Goal: Information Seeking & Learning: Learn about a topic

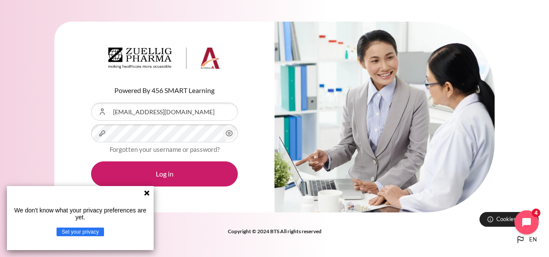
click at [148, 193] on icon at bounding box center [146, 192] width 7 height 7
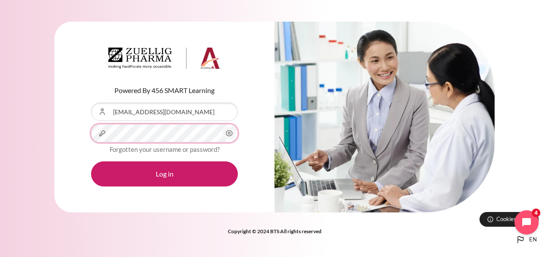
click at [91, 161] on button "Log in" at bounding box center [164, 173] width 147 height 25
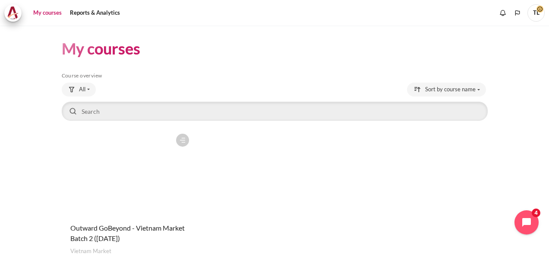
click at [137, 214] on figure "Content" at bounding box center [128, 172] width 132 height 86
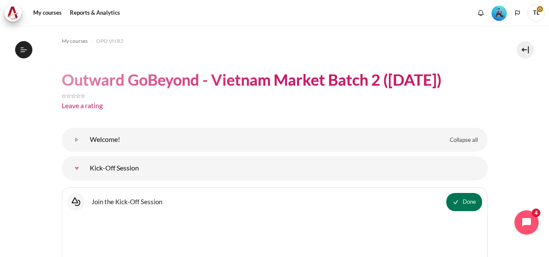
click at [75, 168] on link "Kick-Off Session" at bounding box center [76, 167] width 17 height 17
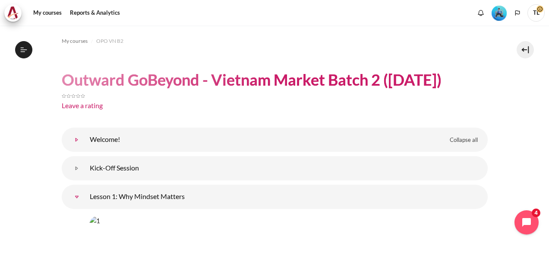
click at [75, 140] on link "Welcome!" at bounding box center [76, 139] width 17 height 17
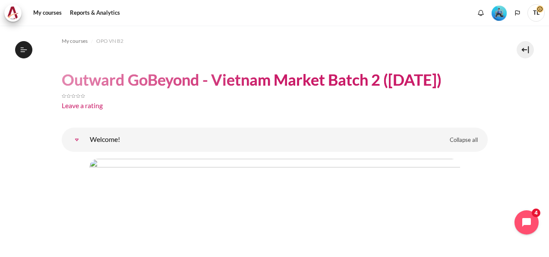
click at [92, 80] on h1 "Outward GoBeyond - Vietnam Market Batch 2 ([DATE])" at bounding box center [252, 80] width 380 height 20
click at [72, 42] on span "My courses" at bounding box center [75, 41] width 26 height 8
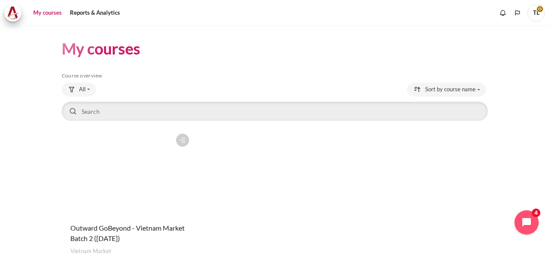
click at [114, 217] on div "Course is starred Actions for course Outward GoBeyond - Vietnam Market Batch 2 …" at bounding box center [128, 204] width 132 height 150
click at [125, 206] on figure "Content" at bounding box center [128, 172] width 132 height 86
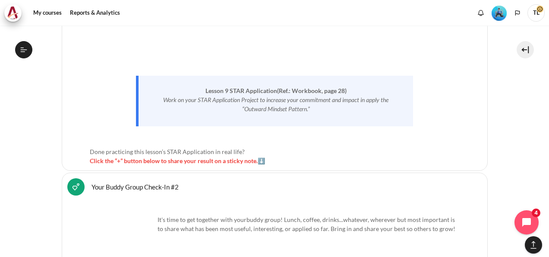
scroll to position [8790, 0]
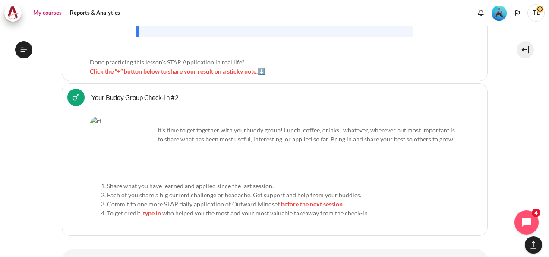
click at [36, 14] on link "My courses" at bounding box center [47, 12] width 35 height 17
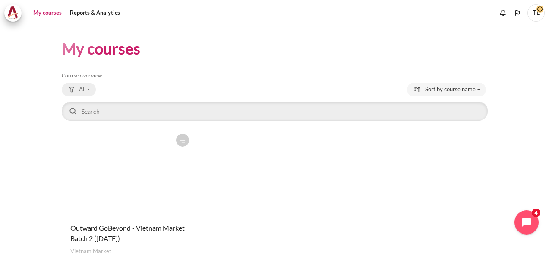
click at [89, 90] on button "All" at bounding box center [79, 90] width 34 height 14
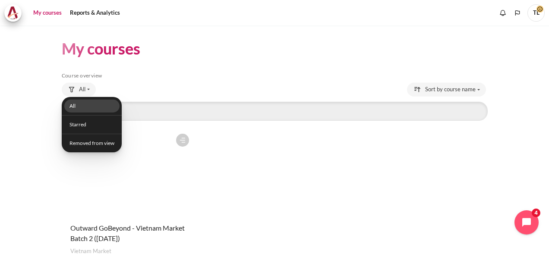
click at [73, 107] on link "All" at bounding box center [91, 105] width 55 height 13
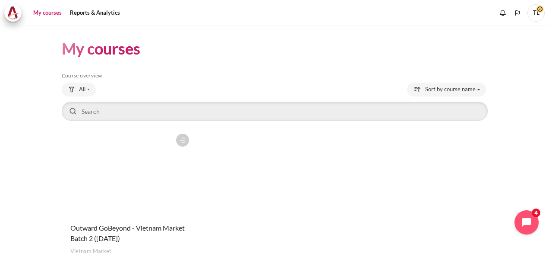
scroll to position [59, 0]
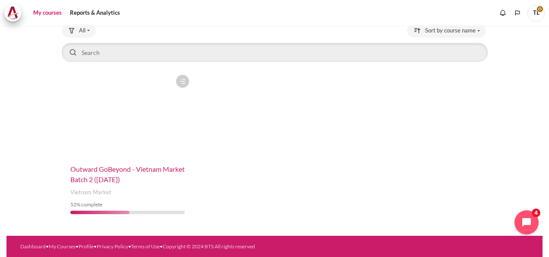
click at [104, 170] on span "Outward GoBeyond - Vietnam Market Batch 2 ([DATE])" at bounding box center [127, 174] width 114 height 19
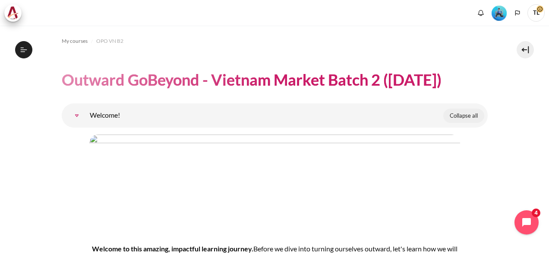
click at [467, 116] on span "Collapse all" at bounding box center [464, 115] width 28 height 9
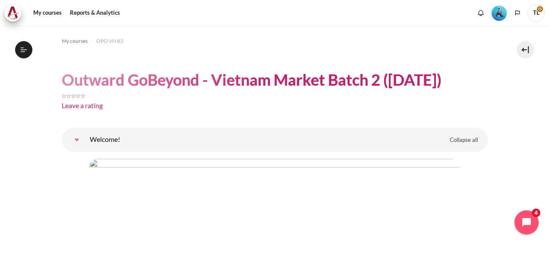
click at [524, 47] on button at bounding box center [525, 49] width 17 height 17
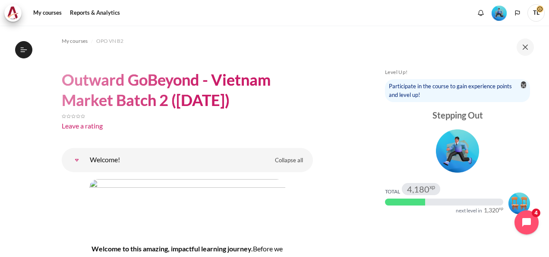
click at [521, 86] on img "Blocks" at bounding box center [523, 85] width 5 height 5
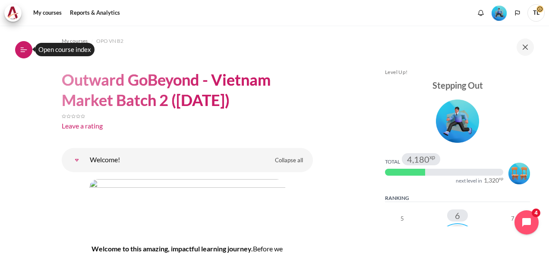
click at [21, 53] on icon at bounding box center [24, 50] width 8 height 8
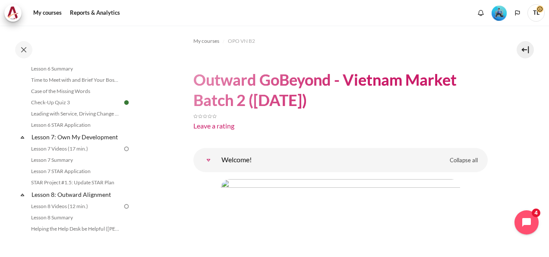
scroll to position [530, 0]
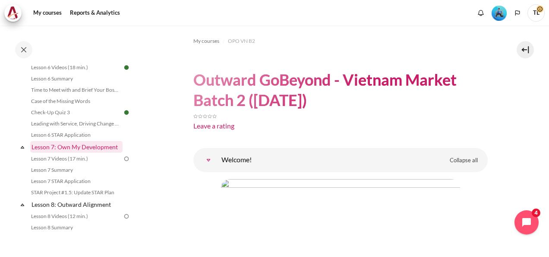
click at [110, 152] on link "Lesson 7: Own My Development" at bounding box center [76, 147] width 92 height 12
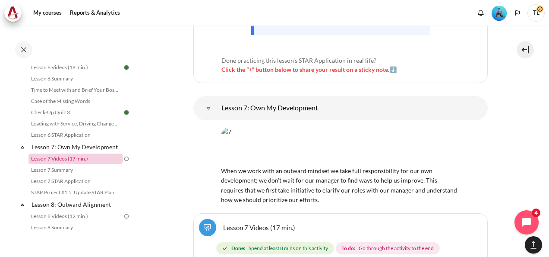
click at [98, 164] on link "Lesson 7 Videos (17 min.)" at bounding box center [76, 158] width 94 height 10
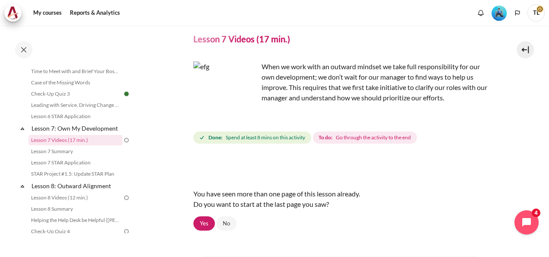
scroll to position [36, 0]
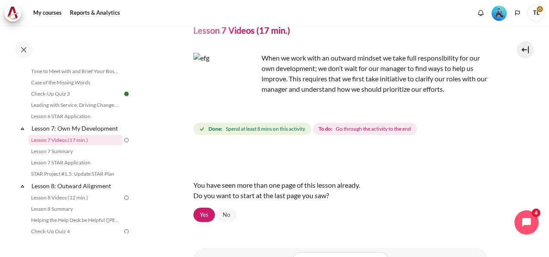
click at [228, 88] on img "Content" at bounding box center [226, 85] width 65 height 65
click at [244, 101] on img "Content" at bounding box center [226, 85] width 65 height 65
click at [204, 213] on link "Yes" at bounding box center [205, 214] width 22 height 15
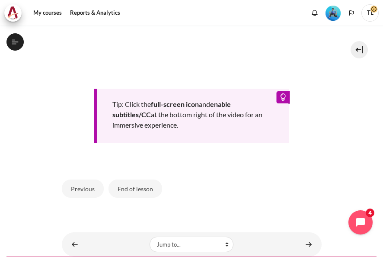
scroll to position [377, 0]
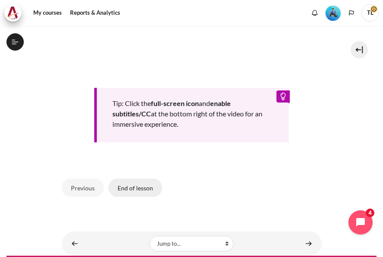
click at [130, 197] on button "End of lesson" at bounding box center [135, 187] width 54 height 18
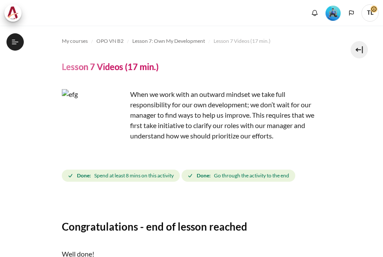
scroll to position [102, 0]
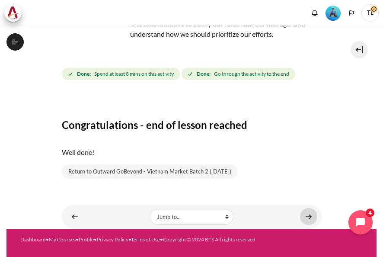
click at [308, 215] on link "Content" at bounding box center [308, 216] width 17 height 17
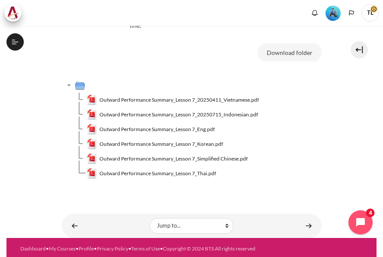
scroll to position [91, 0]
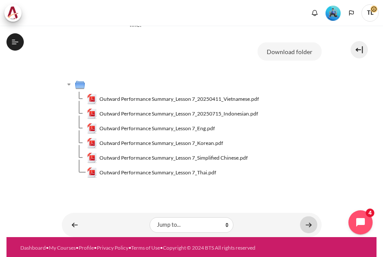
click at [303, 223] on link "Content" at bounding box center [308, 224] width 17 height 17
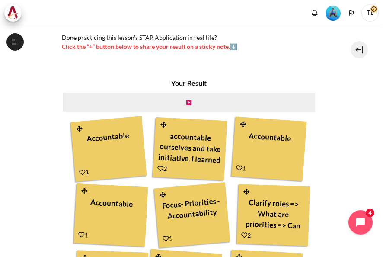
scroll to position [232, 0]
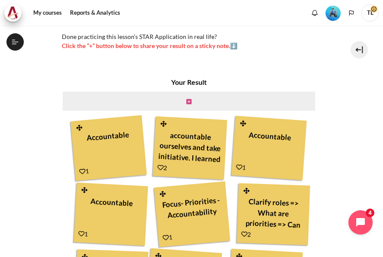
click at [187, 105] on icon "Content" at bounding box center [188, 101] width 5 height 6
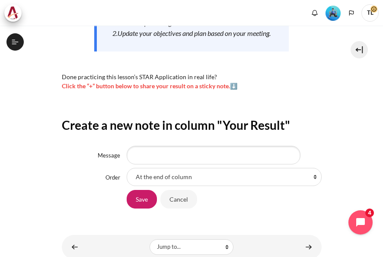
scroll to position [233, 0]
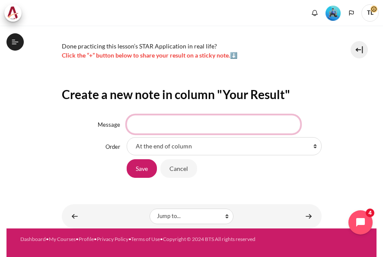
click at [195, 123] on input "Message" at bounding box center [214, 124] width 174 height 18
type input "r"
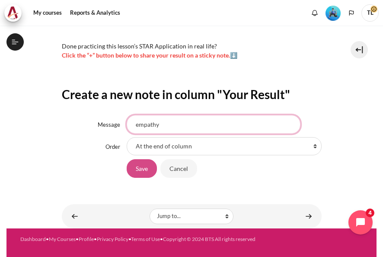
type input "empathy"
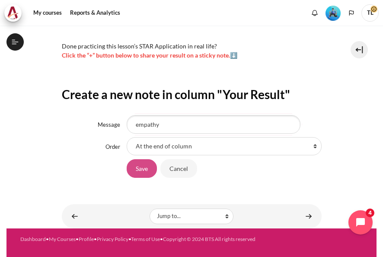
click at [146, 166] on input "Save" at bounding box center [142, 168] width 30 height 18
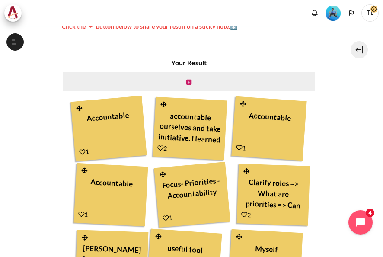
scroll to position [435, 0]
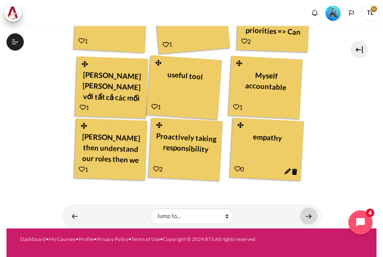
click at [302, 217] on link "Content" at bounding box center [308, 215] width 17 height 17
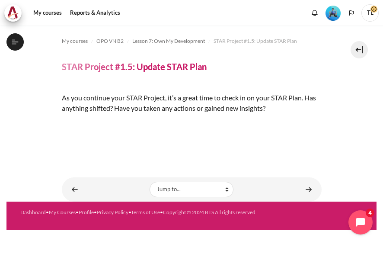
scroll to position [105, 0]
click at [62, 123] on img "Content" at bounding box center [62, 123] width 0 height 0
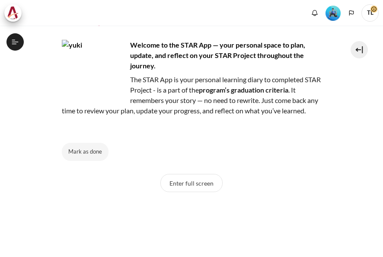
scroll to position [48, 0]
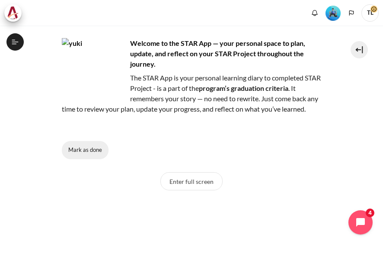
click at [82, 159] on button "Mark as done" at bounding box center [85, 150] width 47 height 18
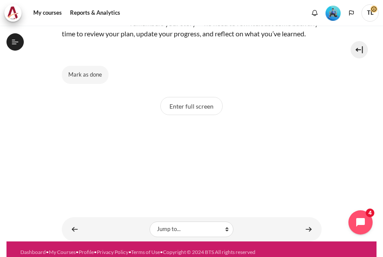
scroll to position [127, 0]
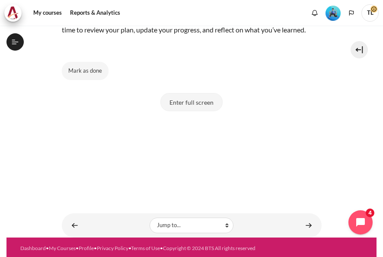
click at [183, 111] on button "Enter full screen" at bounding box center [191, 102] width 62 height 18
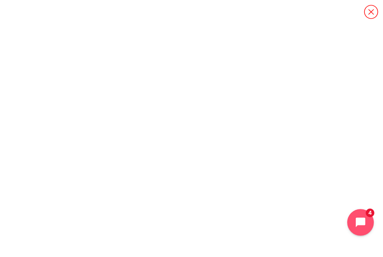
click at [359, 218] on icon "Open chat widget" at bounding box center [365, 222] width 13 height 13
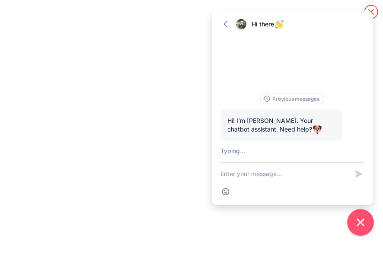
scroll to position [39, 0]
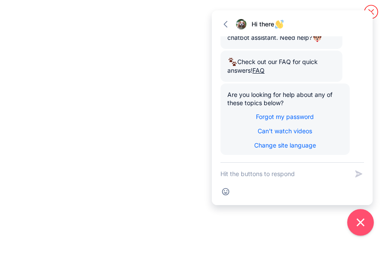
click at [361, 219] on icon "Close chat widget" at bounding box center [360, 222] width 13 height 13
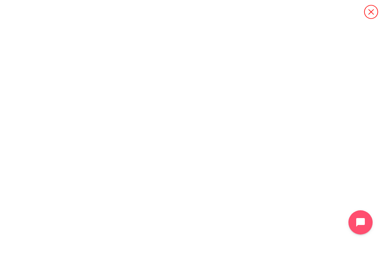
click at [372, 11] on icon "Content" at bounding box center [371, 12] width 14 height 14
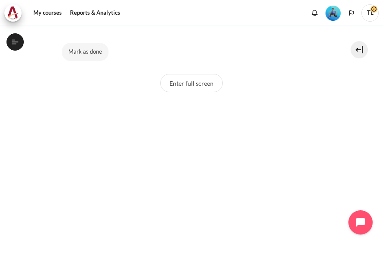
scroll to position [301, 0]
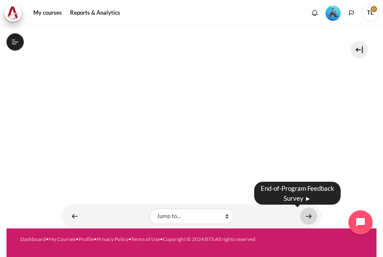
click at [305, 217] on link "Content" at bounding box center [308, 215] width 17 height 17
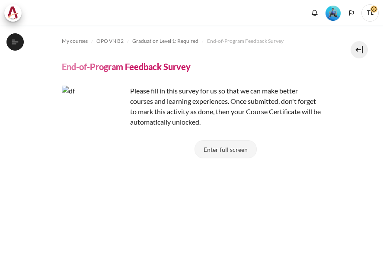
click at [231, 151] on button "Enter full screen" at bounding box center [225, 149] width 62 height 18
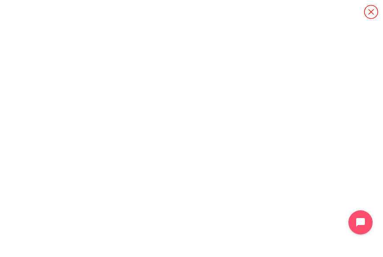
click at [370, 12] on icon "Content" at bounding box center [370, 11] width 15 height 15
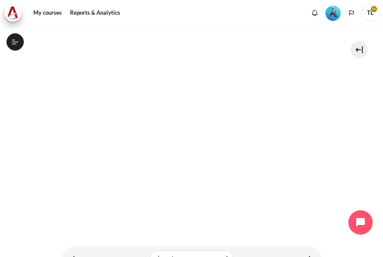
scroll to position [211, 0]
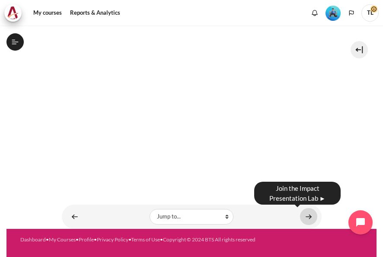
click at [309, 210] on link "Content" at bounding box center [308, 216] width 17 height 17
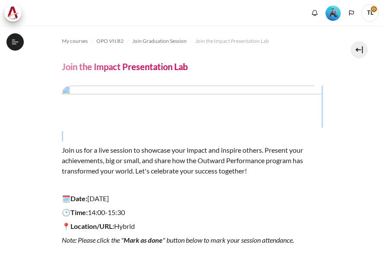
drag, startPoint x: 378, startPoint y: 116, endPoint x: 377, endPoint y: 130, distance: 14.3
click at [377, 130] on div "My courses OPO VN B2 Join Graduation Session Join the Impact Presentation Lab J…" at bounding box center [191, 140] width 383 height 231
click at [74, 39] on span "My courses" at bounding box center [75, 41] width 26 height 8
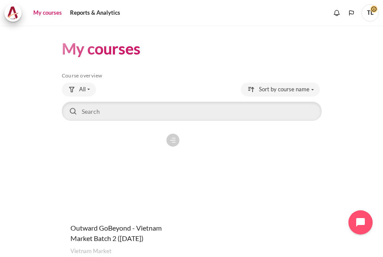
scroll to position [66, 0]
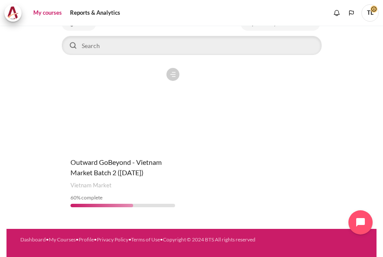
click at [115, 167] on h4 "Course name Outward GoBeyond - Vietnam Market Batch 2 ([DATE])" at bounding box center [122, 167] width 105 height 21
click at [124, 160] on span "Outward GoBeyond - Vietnam Market Batch 2 ([DATE])" at bounding box center [115, 167] width 91 height 19
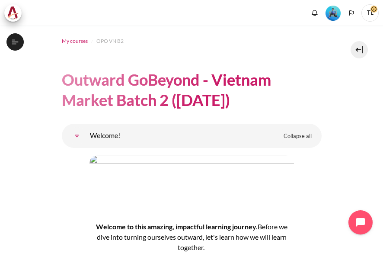
click at [72, 40] on span "My courses" at bounding box center [75, 41] width 26 height 8
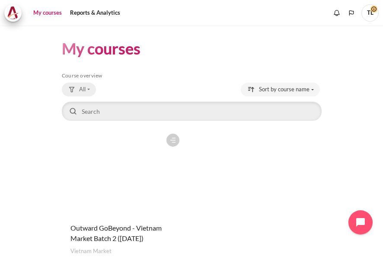
click at [87, 88] on button "All" at bounding box center [79, 90] width 34 height 14
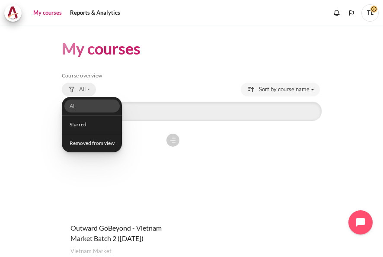
click at [87, 88] on button "All" at bounding box center [79, 90] width 34 height 14
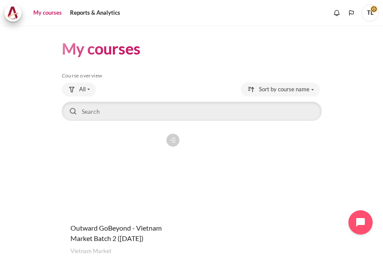
click at [89, 76] on h5 "Course overview" at bounding box center [192, 75] width 260 height 7
click at [44, 13] on link "My courses" at bounding box center [47, 12] width 35 height 17
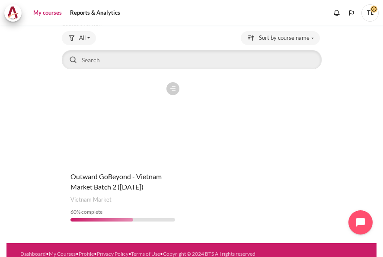
scroll to position [66, 0]
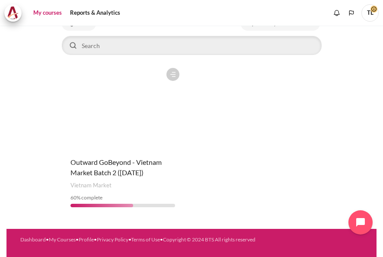
click at [114, 120] on figure "Content" at bounding box center [123, 107] width 122 height 86
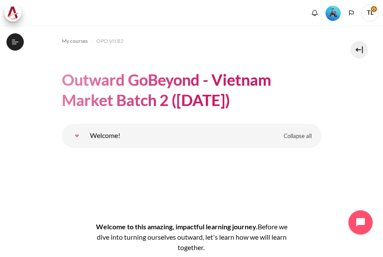
click at [75, 136] on link "Welcome!" at bounding box center [76, 135] width 17 height 17
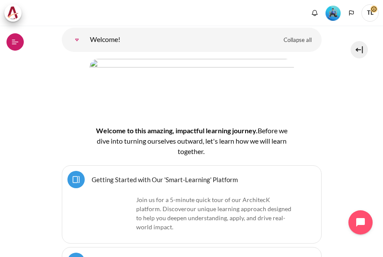
click at [16, 36] on button "Open course index" at bounding box center [14, 41] width 17 height 17
click at [16, 44] on icon at bounding box center [15, 42] width 8 height 8
click at [356, 48] on button at bounding box center [358, 49] width 17 height 17
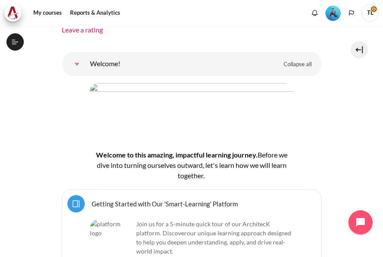
scroll to position [120, 0]
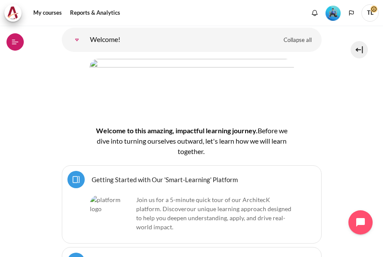
click at [16, 41] on icon at bounding box center [15, 41] width 6 height 0
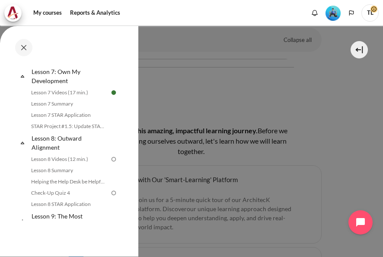
scroll to position [642, 0]
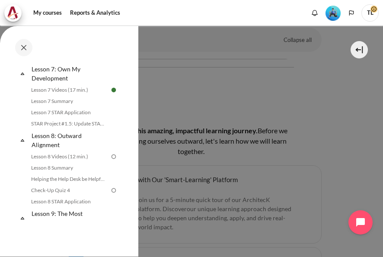
click at [133, 162] on div "Completed 60% 15 / 25 Expand Collapse Welcome! Highlighted" at bounding box center [69, 141] width 138 height 230
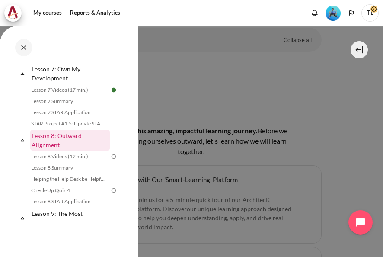
click at [61, 140] on link "Lesson 8: Outward Alignment" at bounding box center [69, 140] width 79 height 21
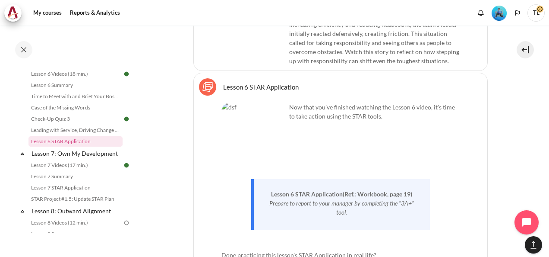
scroll to position [6514, 0]
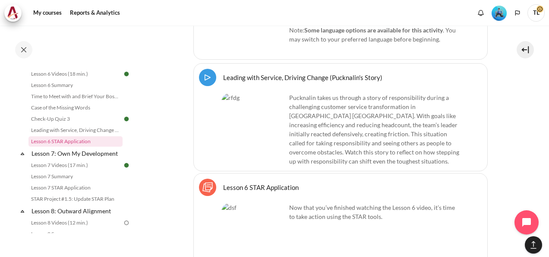
click at [274, 206] on img "Content" at bounding box center [254, 235] width 65 height 65
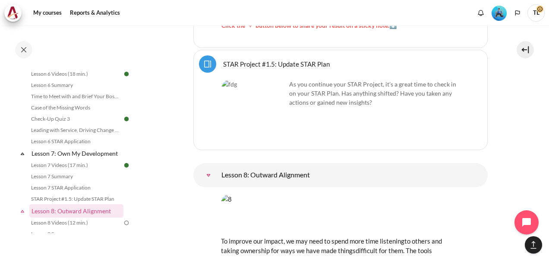
scroll to position [7464, 0]
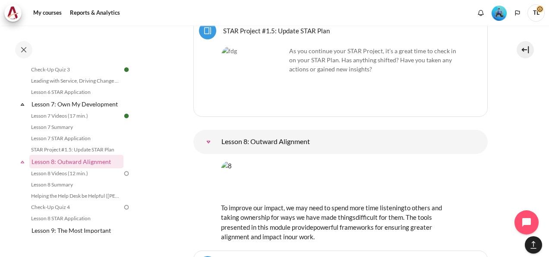
click at [248, 161] on img "Content" at bounding box center [340, 180] width 239 height 38
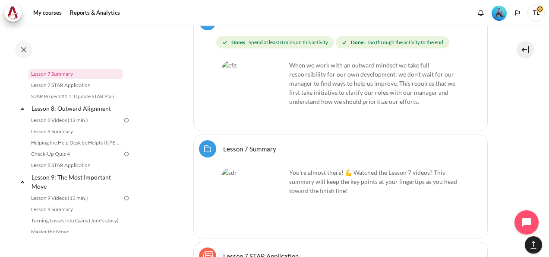
scroll to position [6981, 0]
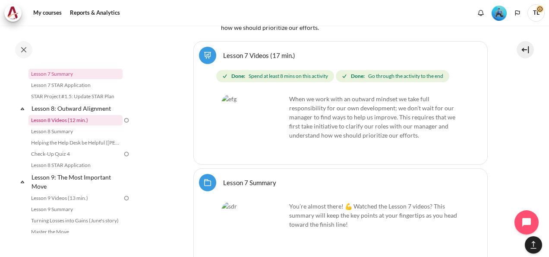
click at [48, 125] on link "Lesson 8 Videos (12 min.)" at bounding box center [76, 120] width 94 height 10
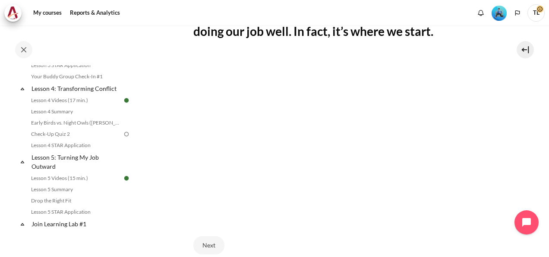
scroll to position [324, 0]
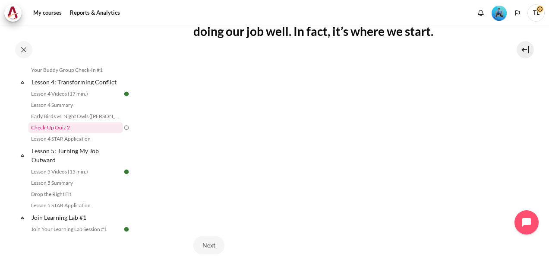
click at [69, 133] on link "Check-Up Quiz 2" at bounding box center [76, 127] width 94 height 10
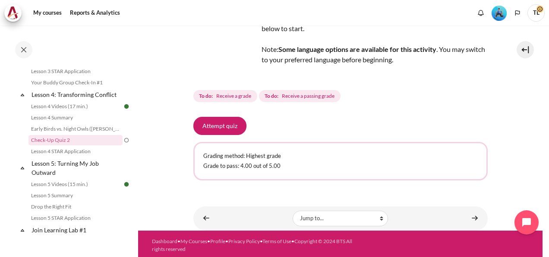
scroll to position [85, 0]
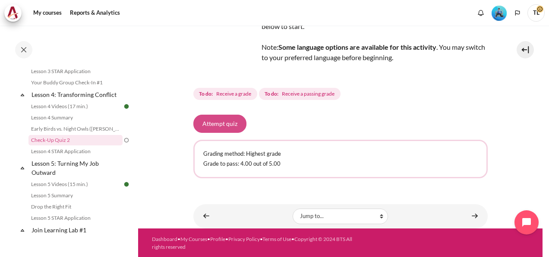
click at [228, 122] on button "Attempt quiz" at bounding box center [220, 123] width 53 height 18
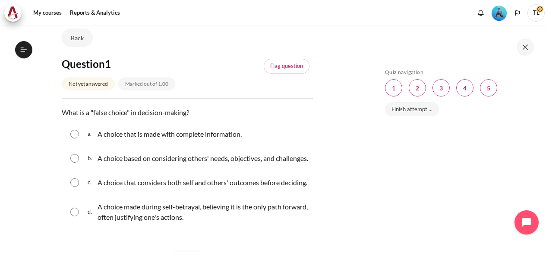
scroll to position [65, 0]
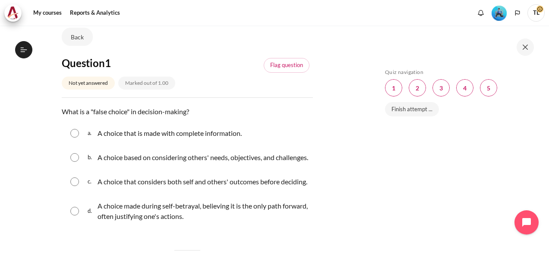
click at [77, 215] on input "Content" at bounding box center [74, 210] width 9 height 9
radio input "true"
click at [406, 106] on link "Finish attempt ..." at bounding box center [412, 109] width 54 height 15
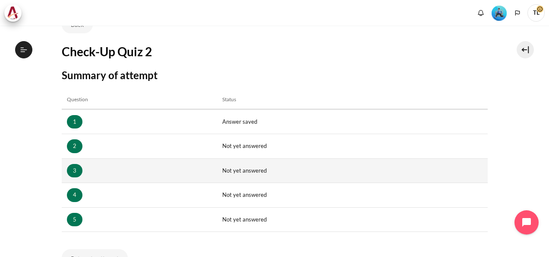
scroll to position [312, 0]
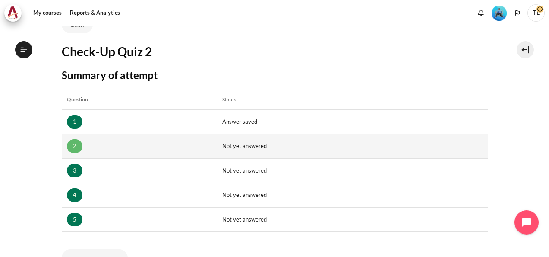
click at [73, 150] on link "2" at bounding box center [75, 146] width 16 height 14
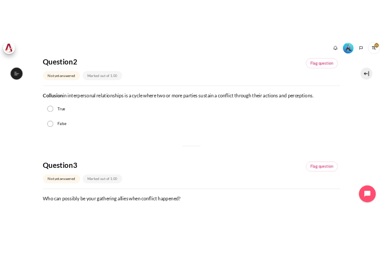
scroll to position [312, 0]
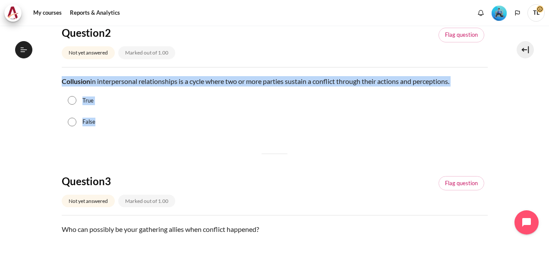
drag, startPoint x: 62, startPoint y: 81, endPoint x: 462, endPoint y: 124, distance: 402.3
click at [462, 124] on div "Question text Collusion in interpersonal relationships is a cycle where two or …" at bounding box center [275, 104] width 426 height 57
copy div "Collusion in interpersonal relationships is a cycle where two or more parties s…"
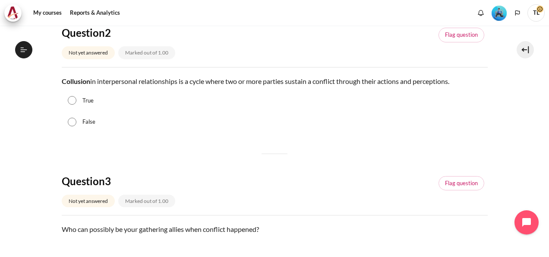
click at [378, 228] on p "Who can possibly be your gathering allies when conflict happened?" at bounding box center [275, 229] width 426 height 10
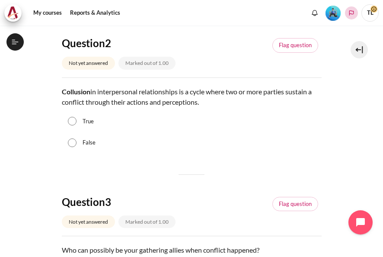
scroll to position [330, 0]
click at [75, 125] on input "True" at bounding box center [72, 121] width 9 height 9
radio input "true"
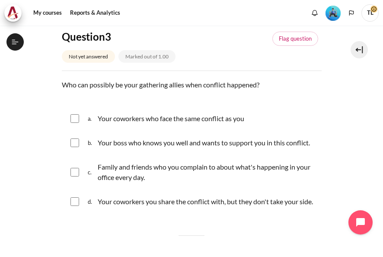
scroll to position [477, 0]
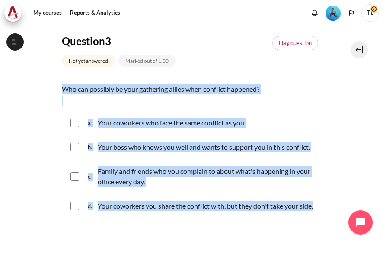
drag, startPoint x: 61, startPoint y: 96, endPoint x: 175, endPoint y: 225, distance: 172.0
click at [175, 225] on section "My courses OPO VN B2 Lesson 4: Transforming Conflict Check-Up Quiz 2 Check-Up Q…" at bounding box center [191, 117] width 370 height 1137
copy div "Who can possibly be your gathering allies when conflict happened? Question 3 An…"
click at [64, 94] on p "Who can possibly be your gathering allies when conflict happened?" at bounding box center [192, 89] width 260 height 10
drag, startPoint x: 64, startPoint y: 99, endPoint x: 131, endPoint y: 222, distance: 139.4
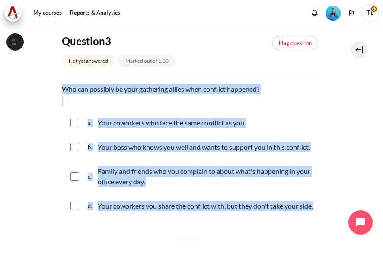
click at [131, 219] on div "Question text Who can possibly be your gathering allies when conflict happened?…" at bounding box center [192, 151] width 260 height 135
copy div "Who can possibly be your gathering allies when conflict happened? Question 3 An…"
click at [77, 127] on input "Content" at bounding box center [74, 122] width 9 height 9
checkbox input "true"
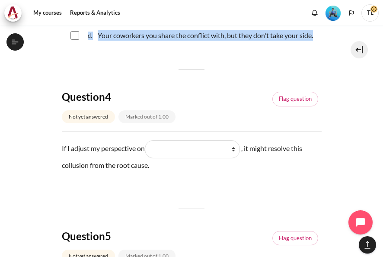
scroll to position [657, 0]
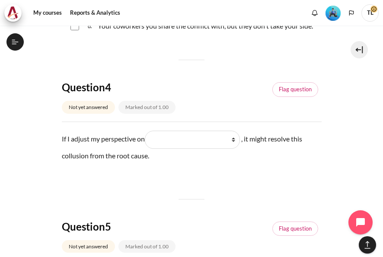
click at [62, 156] on p "If I adjust my perspective on Blank 1 Question 4 What they do What I see and fe…" at bounding box center [192, 146] width 260 height 32
drag, startPoint x: 61, startPoint y: 156, endPoint x: 169, endPoint y: 175, distance: 109.7
click at [169, 162] on p "If I adjust my perspective on Blank 1 Question 4 What they do What I see and fe…" at bounding box center [192, 146] width 260 height 32
copy p "If I adjust my perspective on Blank 1 Question 4 What they do What I see and fe…"
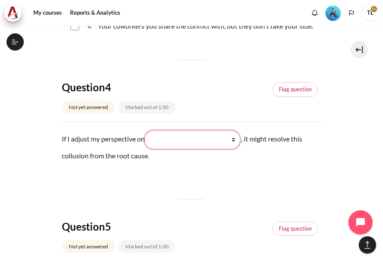
click at [197, 149] on select "What they do What I see and feel about what they do What I do What they see and…" at bounding box center [192, 139] width 95 height 18
click at [236, 149] on select "What they do What I see and feel about what they do What I do What they see and…" at bounding box center [192, 139] width 95 height 18
click at [148, 149] on select "What they do What I see and feel about what they do What I do What they see and…" at bounding box center [192, 139] width 95 height 18
click at [235, 149] on select "What they do What I see and feel about what they do What I do What they see and…" at bounding box center [192, 139] width 95 height 18
click at [148, 149] on select "What they do What I see and feel about what they do What I do What they see and…" at bounding box center [192, 139] width 95 height 18
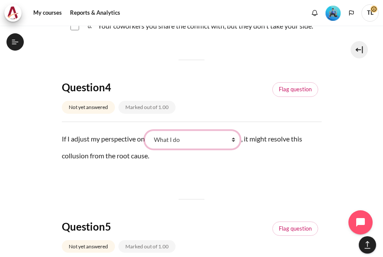
click at [237, 149] on select "What they do What I see and feel about what they do What I do What they see and…" at bounding box center [192, 139] width 95 height 18
click at [236, 149] on select "What they do What I see and feel about what they do What I do What they see and…" at bounding box center [192, 139] width 95 height 18
click at [237, 149] on select "What they do What I see and feel about what they do What I do What they see and…" at bounding box center [192, 139] width 95 height 18
click at [148, 149] on select "What they do What I see and feel about what they do What I do What they see and…" at bounding box center [192, 139] width 95 height 18
click at [199, 149] on select "What they do What I see and feel about what they do What I do What they see and…" at bounding box center [192, 139] width 95 height 18
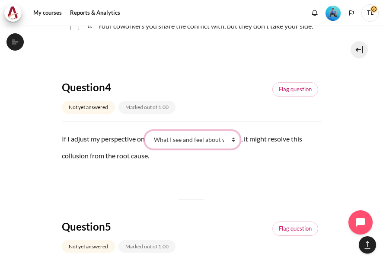
click at [210, 149] on select "What they do What I see and feel about what they do What I do What they see and…" at bounding box center [192, 139] width 95 height 18
click at [237, 149] on select "What they do What I see and feel about what they do What I do What they see and…" at bounding box center [192, 139] width 95 height 18
select select "3"
click at [148, 149] on select "What they do What I see and feel about what they do What I do What they see and…" at bounding box center [192, 139] width 95 height 18
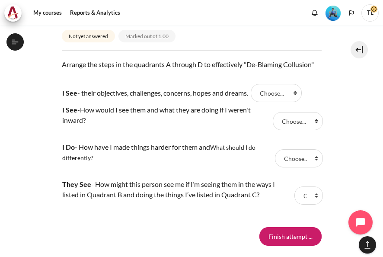
scroll to position [872, 0]
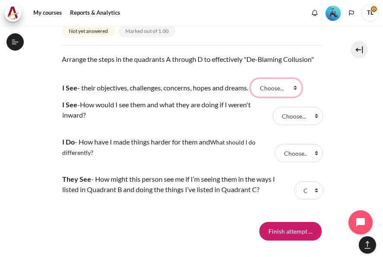
click at [300, 97] on select "Choose... A B C D" at bounding box center [276, 88] width 51 height 18
click at [299, 97] on select "Choose... A B C D" at bounding box center [276, 88] width 51 height 18
click at [313, 97] on tr "I See - their objectives, challenges, concerns, hopes and dreams. Answer 1 Ques…" at bounding box center [192, 87] width 260 height 19
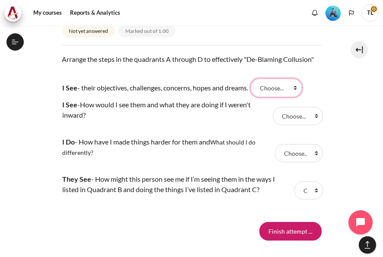
click at [301, 97] on select "Choose... A B C D" at bounding box center [276, 88] width 51 height 18
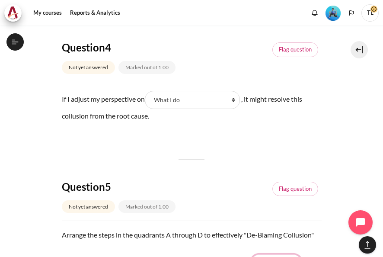
scroll to position [698, 0]
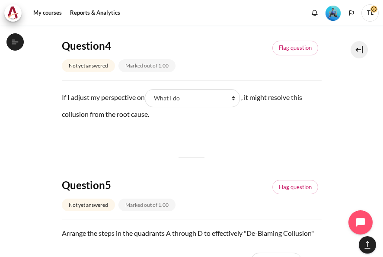
click at [103, 72] on div "Not yet answered" at bounding box center [88, 65] width 53 height 13
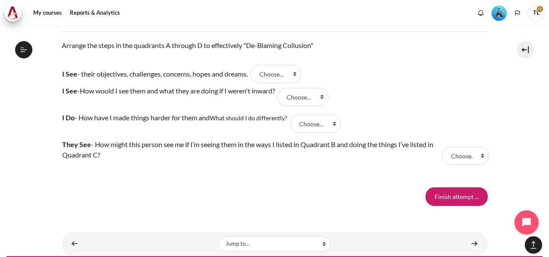
scroll to position [312, 0]
click at [425, 79] on tr "I See - their objectives, challenges, concerns, hopes and dreams. Answer 1 Ques…" at bounding box center [275, 73] width 426 height 19
click at [298, 72] on select "Choose... A B C D" at bounding box center [276, 74] width 51 height 18
click at [392, 78] on tr "I See - their objectives, challenges, concerns, hopes and dreams. Answer 1 Ques…" at bounding box center [275, 73] width 426 height 19
click at [302, 74] on select "Choose... A B C D" at bounding box center [276, 74] width 51 height 18
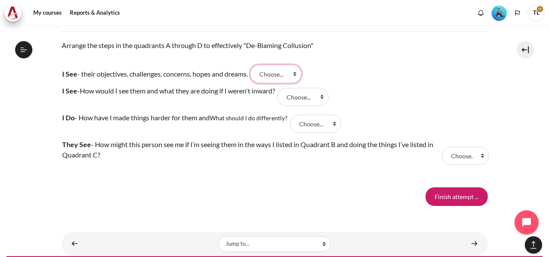
click at [302, 74] on select "Choose... A B C D" at bounding box center [276, 74] width 51 height 18
click at [335, 125] on select "Choose... A B C D" at bounding box center [315, 123] width 51 height 18
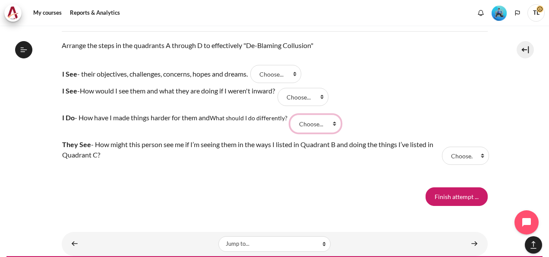
click at [335, 125] on select "Choose... A B C D" at bounding box center [315, 123] width 51 height 18
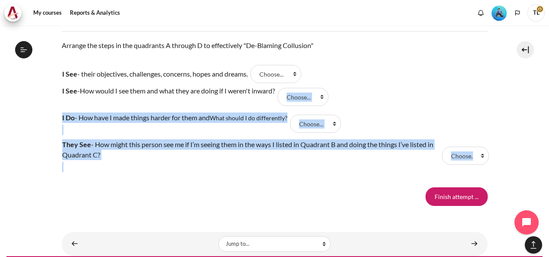
drag, startPoint x: 400, startPoint y: 199, endPoint x: 295, endPoint y: 97, distance: 146.6
drag, startPoint x: 295, startPoint y: 97, endPoint x: 276, endPoint y: 78, distance: 26.3
click at [276, 78] on select "Choose... A B C D" at bounding box center [276, 74] width 51 height 18
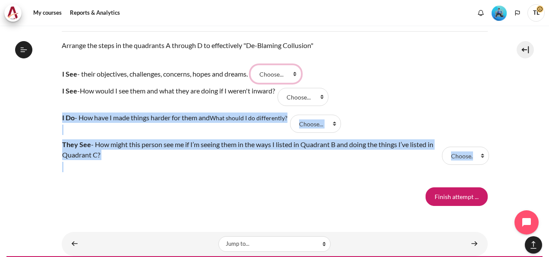
click at [276, 78] on select "Choose... A B C D" at bounding box center [276, 74] width 51 height 18
select select "1"
click at [255, 65] on select "Choose... A B C D" at bounding box center [276, 74] width 51 height 18
click at [329, 98] on select "Choose... A B C D" at bounding box center [303, 97] width 51 height 18
click at [283, 88] on select "Choose... A B C D" at bounding box center [303, 97] width 51 height 18
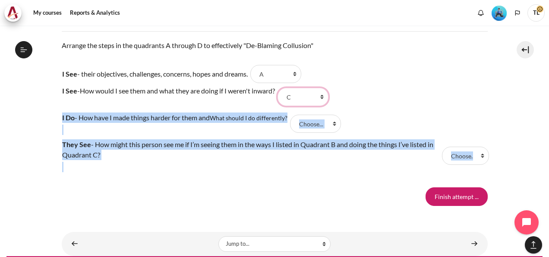
click at [327, 96] on select "Choose... A B C D" at bounding box center [303, 97] width 51 height 18
select select "2"
click at [283, 88] on select "Choose... A B C D" at bounding box center [303, 97] width 51 height 18
click at [336, 122] on select "Choose... A B C D" at bounding box center [315, 123] width 51 height 18
select select "3"
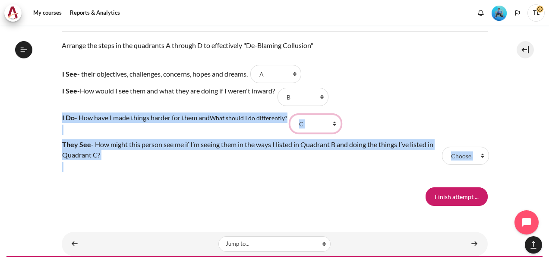
click at [292, 114] on select "Choose... A B C D" at bounding box center [315, 123] width 51 height 18
click at [447, 154] on select "Choose... A B C D" at bounding box center [465, 155] width 47 height 18
select select "4"
click at [442, 146] on select "Choose... A B C D" at bounding box center [465, 155] width 47 height 18
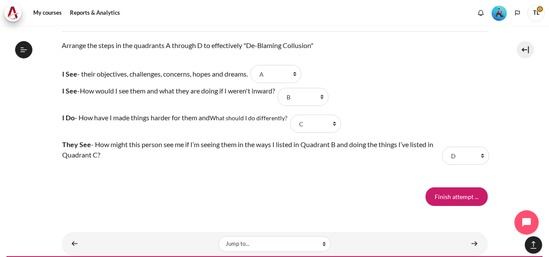
click at [446, 197] on input "Finish attempt ..." at bounding box center [457, 196] width 62 height 18
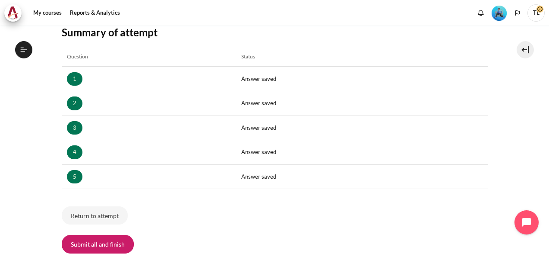
scroll to position [134, 0]
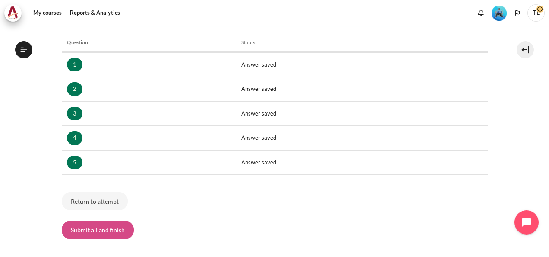
click at [109, 229] on button "Submit all and finish" at bounding box center [98, 229] width 72 height 18
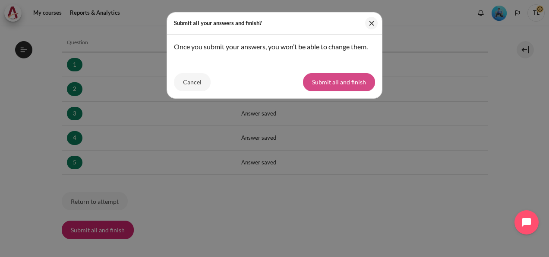
click at [340, 77] on button "Submit all and finish" at bounding box center [339, 82] width 72 height 18
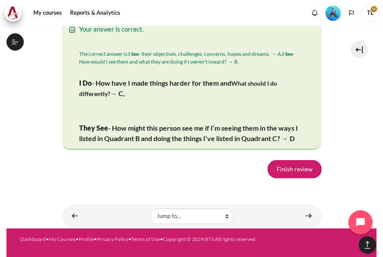
scroll to position [1716, 0]
click at [306, 171] on link "Finish review" at bounding box center [294, 169] width 54 height 18
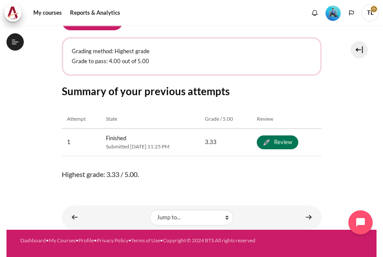
scroll to position [344, 0]
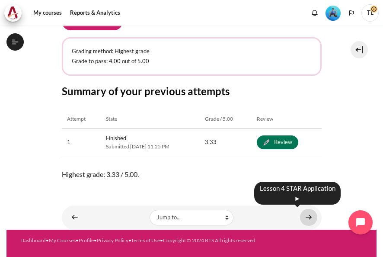
click at [308, 216] on link "Content" at bounding box center [308, 217] width 17 height 17
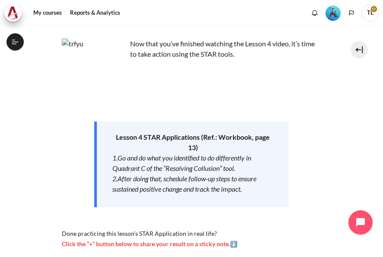
scroll to position [356, 0]
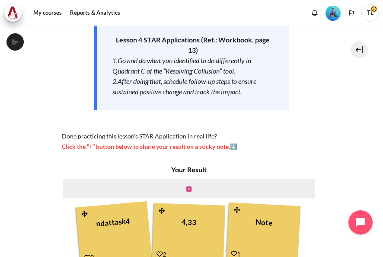
click at [188, 187] on icon "Content" at bounding box center [188, 189] width 5 height 6
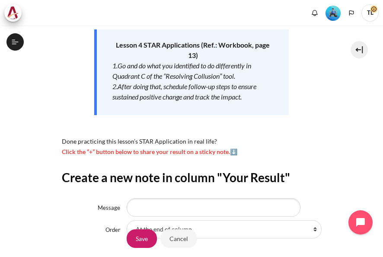
scroll to position [146, 0]
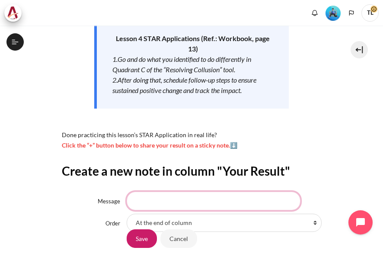
click at [222, 194] on input "Message" at bounding box center [214, 200] width 174 height 18
type input "START"
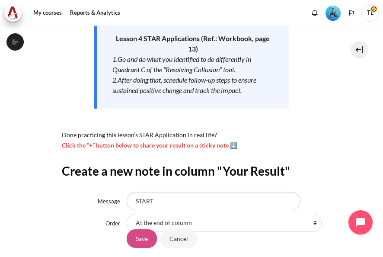
click at [141, 240] on input "Save" at bounding box center [142, 238] width 30 height 18
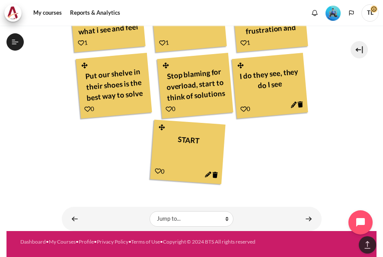
scroll to position [626, 0]
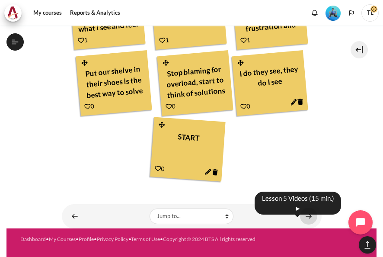
click at [305, 218] on link "Content" at bounding box center [308, 215] width 17 height 17
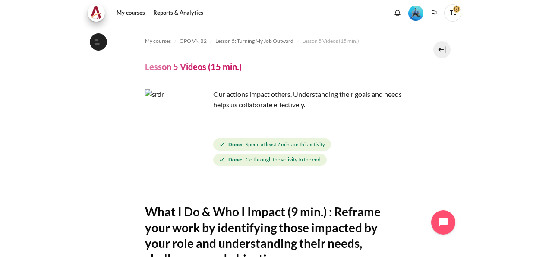
scroll to position [213, 0]
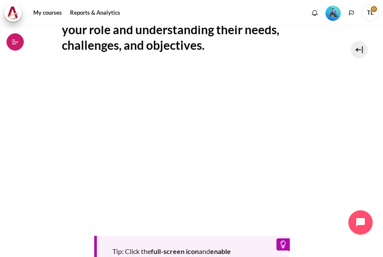
click at [16, 38] on icon at bounding box center [15, 42] width 8 height 8
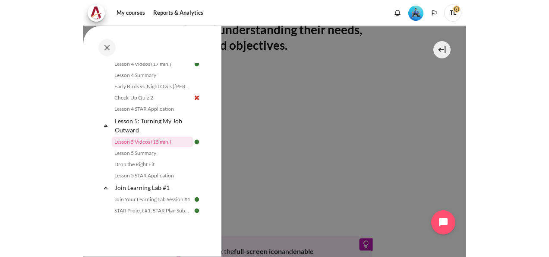
scroll to position [361, 0]
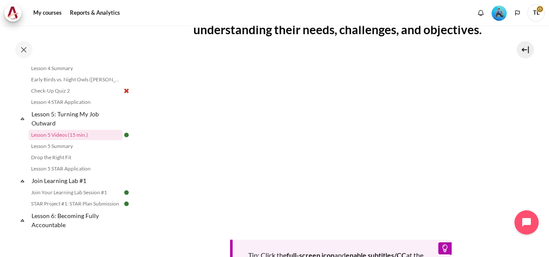
click at [123, 95] on img at bounding box center [127, 91] width 8 height 8
click at [64, 96] on link "Check-Up Quiz 2" at bounding box center [76, 91] width 94 height 10
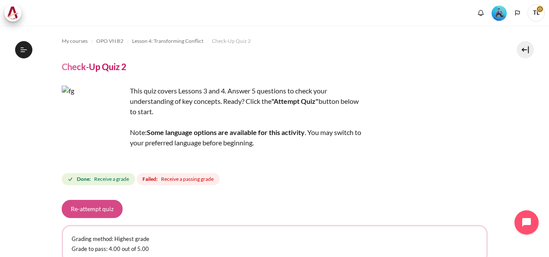
click at [96, 214] on button "Re-attempt quiz" at bounding box center [92, 209] width 61 height 18
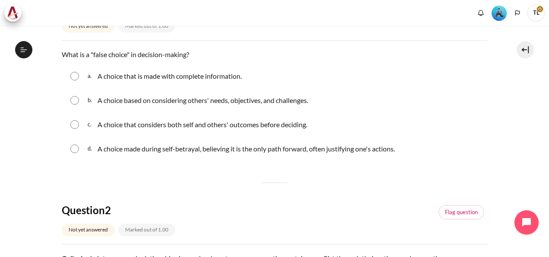
scroll to position [140, 0]
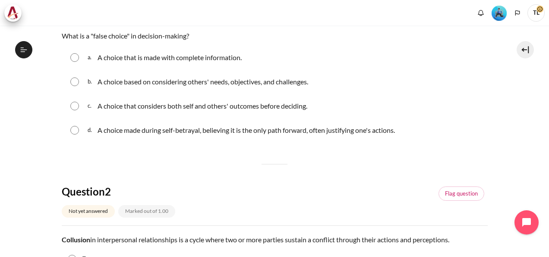
click at [74, 132] on input "Content" at bounding box center [74, 130] width 9 height 9
radio input "true"
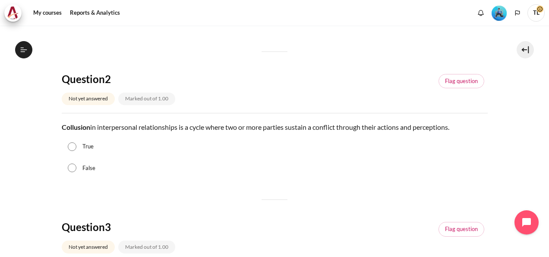
scroll to position [274, 0]
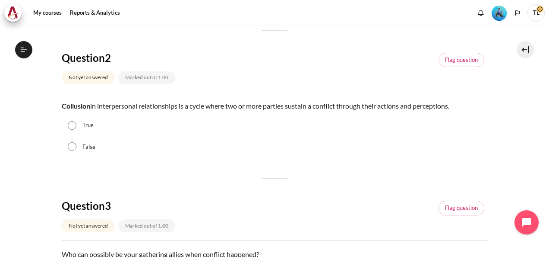
click at [73, 129] on div "True" at bounding box center [275, 125] width 426 height 22
click at [72, 125] on input "True" at bounding box center [72, 125] width 9 height 9
radio input "true"
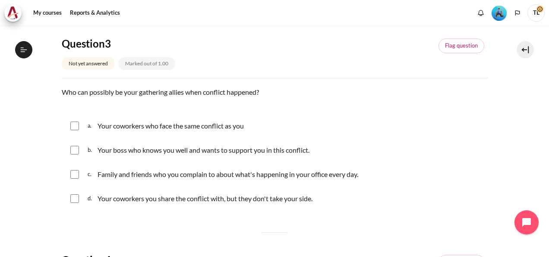
scroll to position [443, 0]
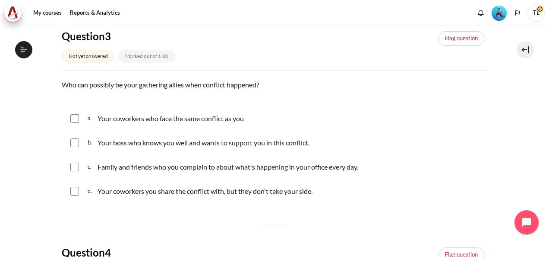
click at [82, 119] on div "a. Your coworkers who face the same conflict as you" at bounding box center [275, 118] width 426 height 22
click at [77, 118] on input "Content" at bounding box center [74, 118] width 9 height 9
checkbox input "true"
click at [72, 149] on div "b. Your boss who knows you well and wants to support you in this conflict." at bounding box center [275, 142] width 426 height 22
click at [76, 135] on div "b. Your boss who knows you well and wants to support you in this conflict." at bounding box center [275, 142] width 426 height 22
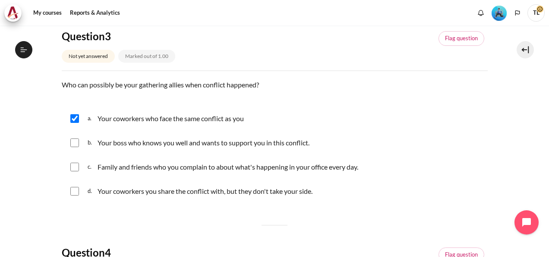
click at [74, 156] on div "c. Family and friends who you complain to about what's happening in your office…" at bounding box center [275, 167] width 426 height 22
click at [77, 141] on input "Content" at bounding box center [74, 142] width 9 height 9
checkbox input "true"
click at [73, 166] on input "Content" at bounding box center [74, 166] width 9 height 9
checkbox input "true"
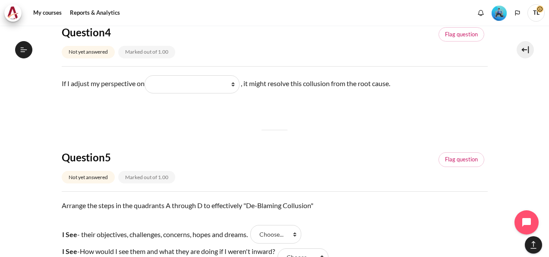
scroll to position [667, 0]
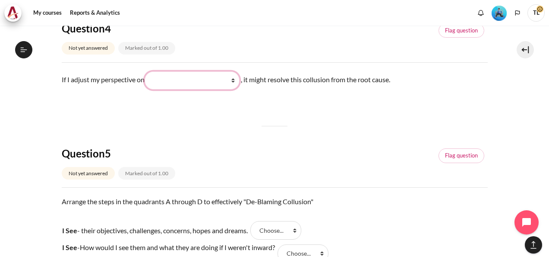
click at [237, 80] on select "What they do What I see and feel about what they do What I do What they see and…" at bounding box center [192, 80] width 95 height 18
select select "2"
click at [148, 71] on select "What they do What I see and feel about what they do What I do What they see and…" at bounding box center [192, 80] width 95 height 18
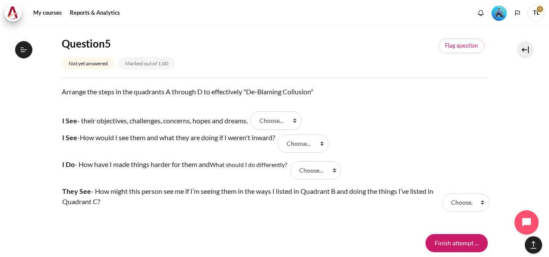
scroll to position [801, 0]
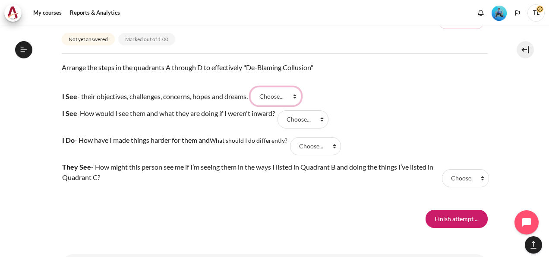
click at [296, 93] on select "Choose... A B D C" at bounding box center [276, 96] width 51 height 18
click at [255, 87] on select "Choose... A B D C" at bounding box center [276, 96] width 51 height 18
click at [302, 98] on select "Choose... A B D C" at bounding box center [276, 96] width 51 height 18
select select "1"
click at [255, 87] on select "Choose... A B D C" at bounding box center [276, 96] width 51 height 18
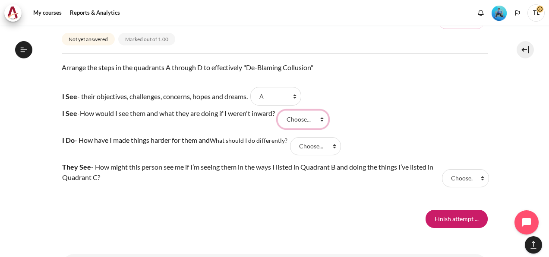
click at [327, 118] on select "Choose... A B D C" at bounding box center [303, 119] width 51 height 18
select select "2"
click at [283, 110] on select "Choose... A B D C" at bounding box center [303, 119] width 51 height 18
click at [337, 146] on select "Choose... A B D C" at bounding box center [315, 146] width 51 height 18
click at [292, 137] on select "Choose... A B D C" at bounding box center [315, 146] width 51 height 18
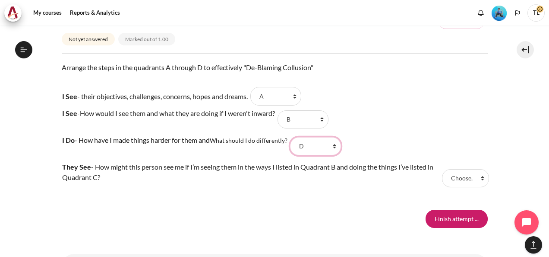
click at [336, 143] on select "Choose... A B D C" at bounding box center [315, 146] width 51 height 18
select select "4"
click at [292, 137] on select "Choose... A B D C" at bounding box center [315, 146] width 51 height 18
click at [468, 178] on select "Choose... A B D C" at bounding box center [465, 178] width 47 height 18
select select "3"
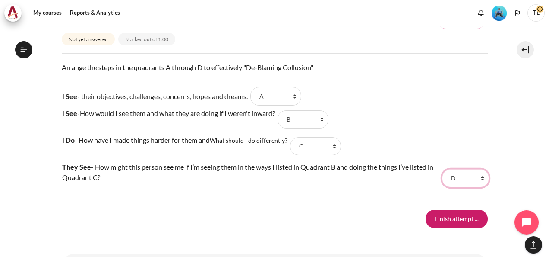
click at [442, 169] on select "Choose... A B D C" at bounding box center [465, 178] width 47 height 18
click at [436, 214] on input "Finish attempt ..." at bounding box center [457, 219] width 62 height 18
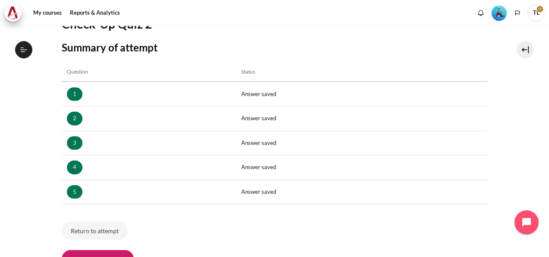
scroll to position [312, 0]
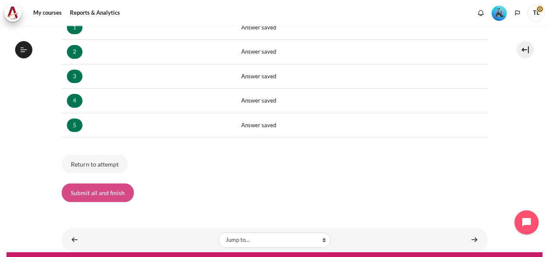
click at [98, 190] on button "Submit all and finish" at bounding box center [98, 192] width 72 height 18
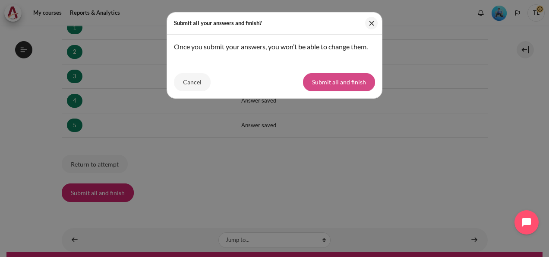
click at [323, 85] on button "Submit all and finish" at bounding box center [339, 82] width 72 height 18
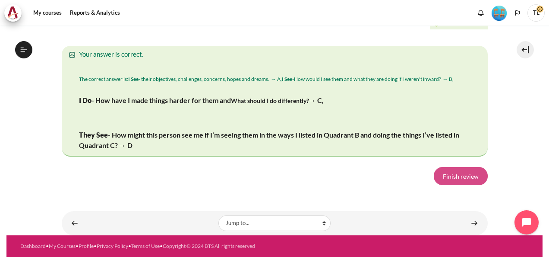
scroll to position [312, 0]
click at [457, 171] on link "Finish review" at bounding box center [461, 176] width 54 height 18
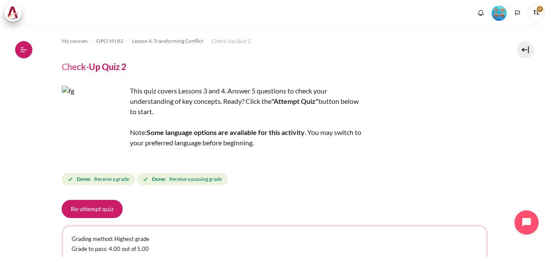
click at [24, 47] on icon at bounding box center [24, 50] width 8 height 8
click at [22, 51] on icon at bounding box center [24, 50] width 8 height 8
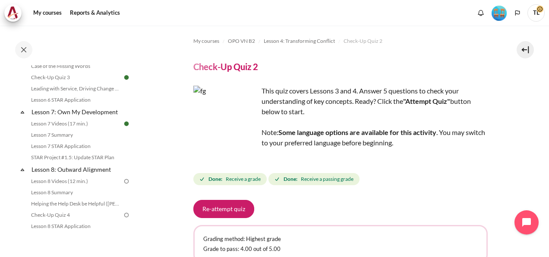
scroll to position [561, 0]
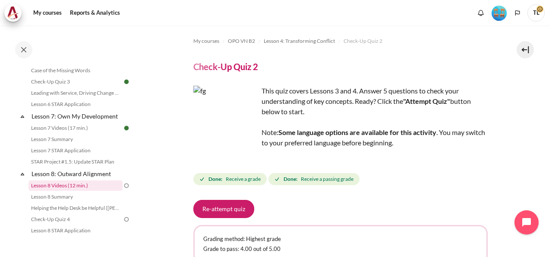
click at [60, 191] on link "Lesson 8 Videos (12 min.)" at bounding box center [76, 185] width 94 height 10
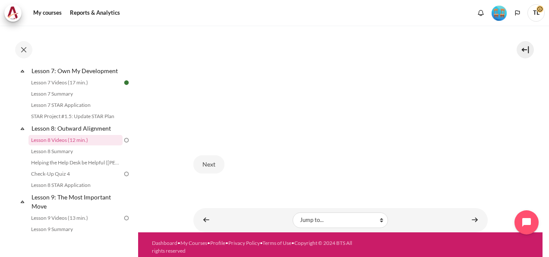
scroll to position [326, 0]
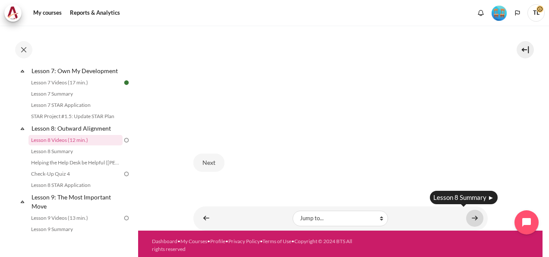
click at [469, 214] on link "Content" at bounding box center [475, 218] width 17 height 17
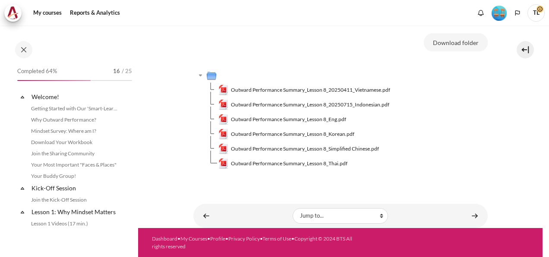
scroll to position [617, 0]
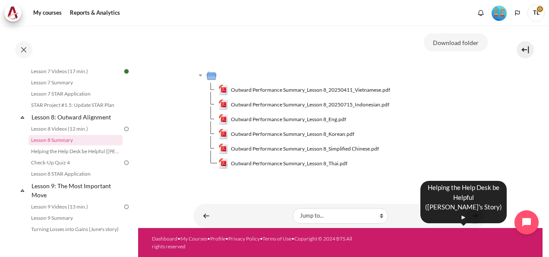
click at [474, 215] on link "Content" at bounding box center [475, 215] width 17 height 17
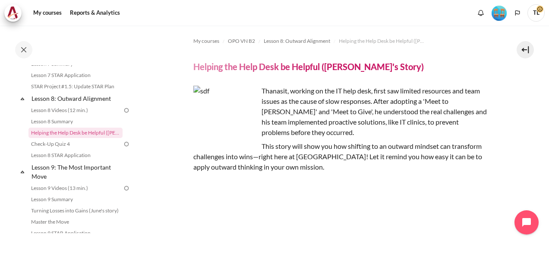
scroll to position [642, 0]
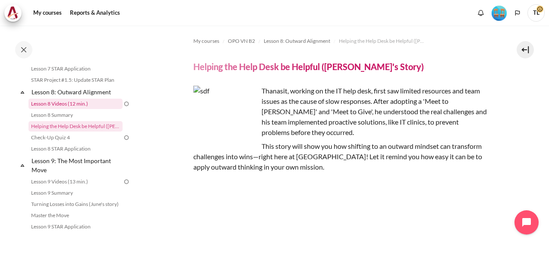
click at [88, 109] on link "Lesson 8 Videos (12 min.)" at bounding box center [76, 103] width 94 height 10
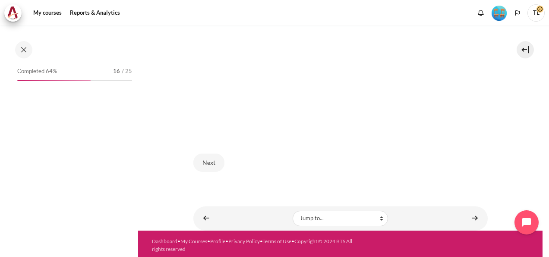
scroll to position [606, 0]
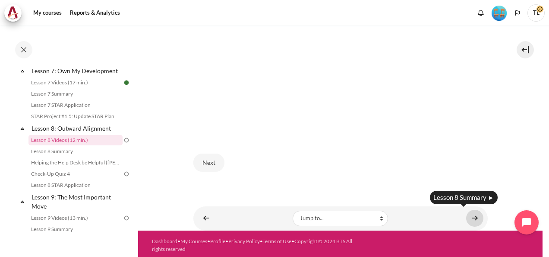
click at [472, 214] on link "Content" at bounding box center [475, 218] width 17 height 17
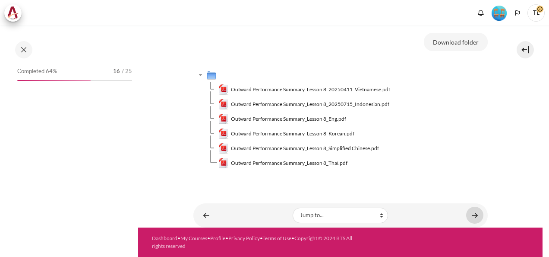
scroll to position [89, 0]
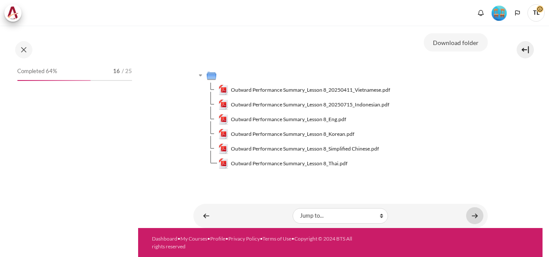
click at [471, 212] on link "Content" at bounding box center [475, 215] width 17 height 17
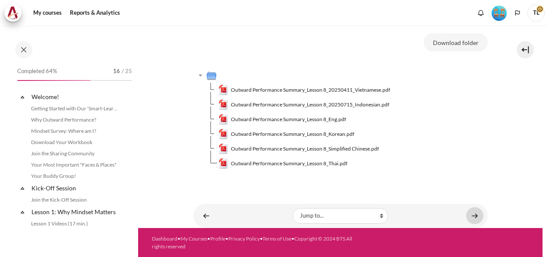
scroll to position [617, 0]
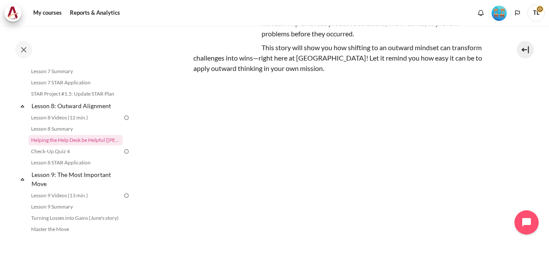
scroll to position [163, 0]
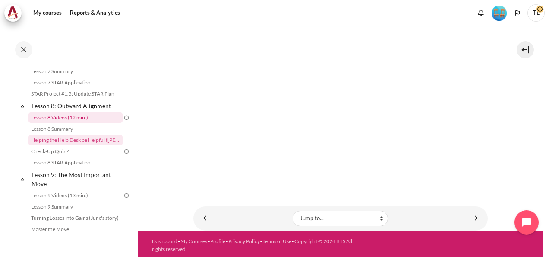
click at [55, 123] on link "Lesson 8 Videos (12 min.)" at bounding box center [76, 117] width 94 height 10
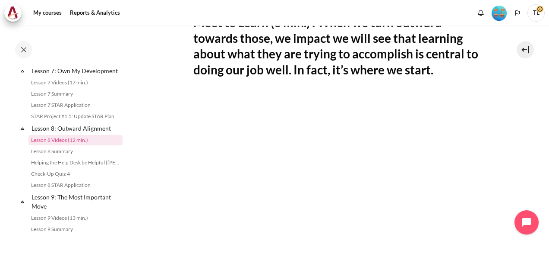
scroll to position [326, 0]
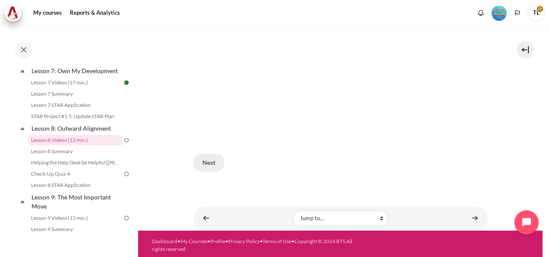
click at [207, 159] on button "Next" at bounding box center [209, 162] width 31 height 18
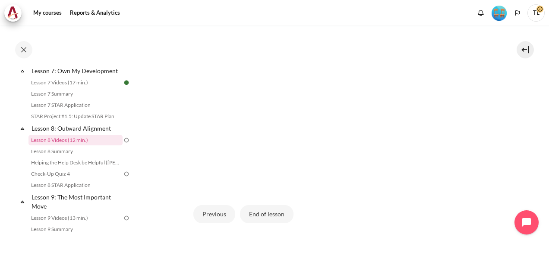
scroll to position [326, 0]
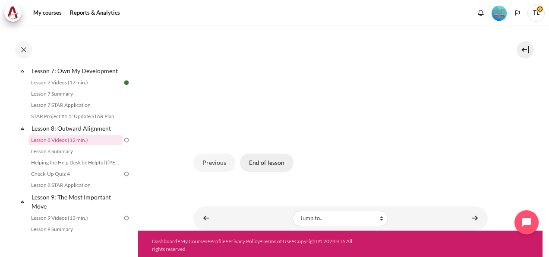
click at [275, 160] on button "End of lesson" at bounding box center [267, 162] width 54 height 18
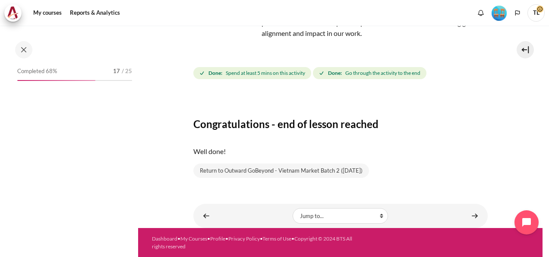
scroll to position [606, 0]
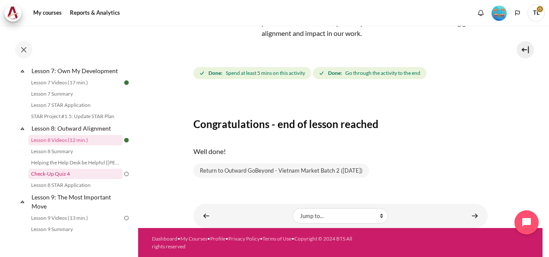
click at [60, 179] on link "Check-Up Quiz 4" at bounding box center [76, 173] width 94 height 10
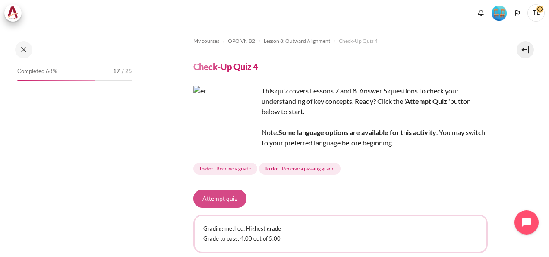
click at [229, 199] on button "Attempt quiz" at bounding box center [220, 198] width 53 height 18
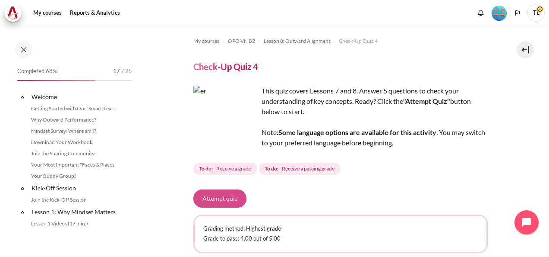
scroll to position [640, 0]
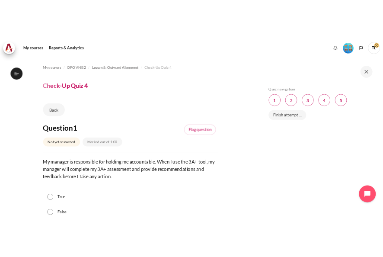
scroll to position [640, 0]
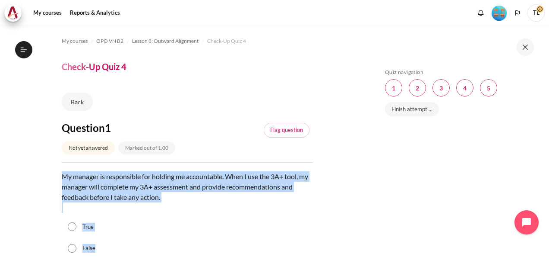
drag, startPoint x: 62, startPoint y: 175, endPoint x: 111, endPoint y: 244, distance: 84.6
click at [111, 244] on div "Question text My manager is responsible for holding me accountable. When I use …" at bounding box center [187, 215] width 251 height 88
copy div "My manager is responsible for holding me accountable. When I use the 3A+ tool, …"
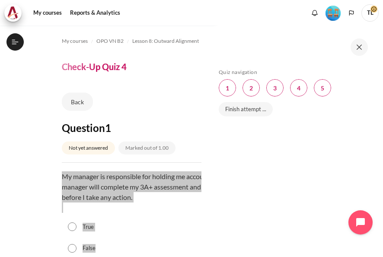
scroll to position [676, 0]
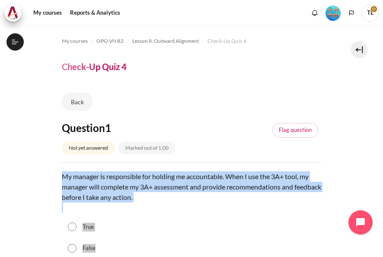
click at [73, 245] on input "False" at bounding box center [72, 248] width 9 height 9
radio input "true"
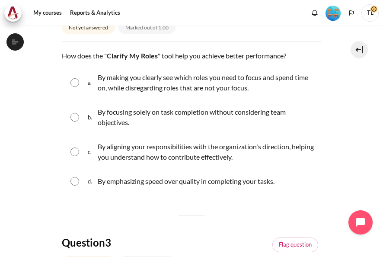
scroll to position [303, 0]
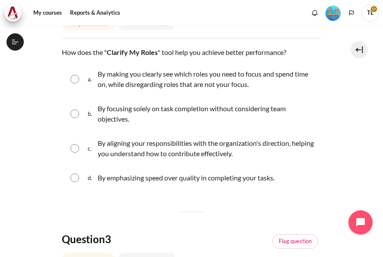
drag, startPoint x: 63, startPoint y: 50, endPoint x: 291, endPoint y: 182, distance: 263.4
click at [291, 182] on div "Question text How does the " Clarify My Roles " tool help you achieve better pe…" at bounding box center [192, 118] width 260 height 143
copy div "How does the " Clarify My Roles " tool help you achieve better performance? Que…"
click at [76, 149] on input "Content" at bounding box center [74, 148] width 9 height 9
radio input "true"
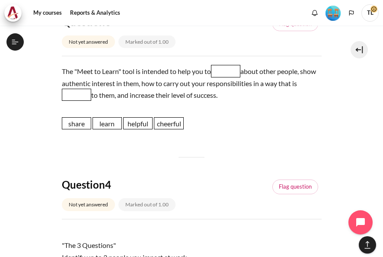
scroll to position [539, 0]
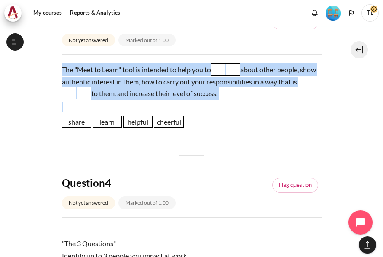
drag, startPoint x: 61, startPoint y: 66, endPoint x: 184, endPoint y: 124, distance: 136.4
click at [184, 124] on div "Question text The "Meet to Learn" tool is intended to help you to Blank 1 Quest…" at bounding box center [192, 98] width 260 height 71
drag, startPoint x: 109, startPoint y: 63, endPoint x: 57, endPoint y: 67, distance: 52.0
click at [57, 67] on section "My courses OPO VN B2 Lesson 8: Outward Alignment Check-Up Quiz 4 Check-Up Quiz 4" at bounding box center [191, 117] width 370 height 1263
click at [60, 67] on section "My courses OPO VN B2 Lesson 8: Outward Alignment Check-Up Quiz 4 Check-Up Quiz 4" at bounding box center [191, 117] width 370 height 1263
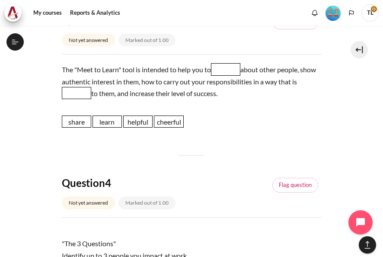
drag, startPoint x: 60, startPoint y: 67, endPoint x: 51, endPoint y: 71, distance: 10.4
click at [51, 71] on section "My courses OPO VN B2 Lesson 8: Outward Alignment Check-Up Quiz 4 Check-Up Quiz 4" at bounding box center [191, 117] width 370 height 1263
drag, startPoint x: 62, startPoint y: 68, endPoint x: 264, endPoint y: 98, distance: 204.1
click at [264, 98] on p "The "Meet to Learn" tool is intended to help you to Blank 1 Question 3 about ot…" at bounding box center [192, 81] width 260 height 37
copy p "The "Meet to Learn" tool is intended to help you to Blank 1 Question 3 about ot…"
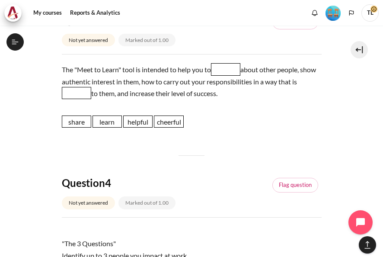
click at [352, 109] on section "My courses OPO VN B2 Lesson 8: Outward Alignment Check-Up Quiz 4 Check-Up Quiz 4" at bounding box center [191, 117] width 370 height 1263
click at [221, 71] on span "Blank 1 Question 3" at bounding box center [225, 69] width 29 height 12
click at [189, 70] on p "The "Meet to Learn" tool is intended to help you to Blank 1 Question 3 about ot…" at bounding box center [192, 81] width 260 height 37
click at [232, 71] on span "Blank 1 Question 3" at bounding box center [225, 69] width 29 height 12
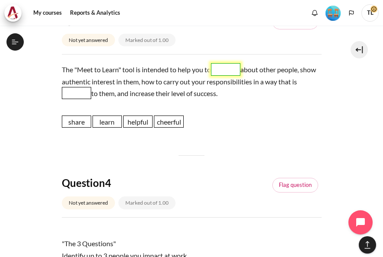
click at [232, 71] on span "Blank 1 Question 3" at bounding box center [225, 69] width 29 height 12
click at [115, 122] on span "learn" at bounding box center [106, 121] width 29 height 12
click at [222, 70] on span "Blank 1 Question 3" at bounding box center [225, 69] width 29 height 12
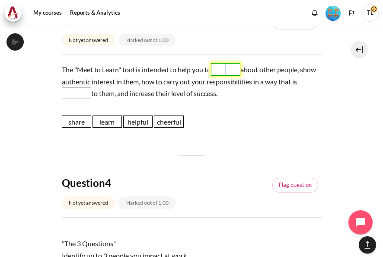
click at [222, 70] on span "Blank 1 Question 3" at bounding box center [225, 69] width 29 height 12
click at [232, 67] on span "Blank 1 Question 3" at bounding box center [225, 69] width 29 height 12
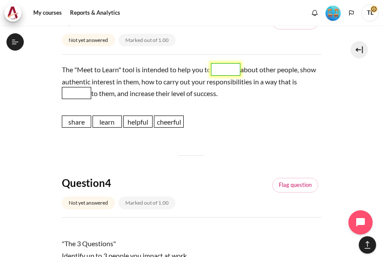
click at [232, 67] on span "Blank 1 Question 3" at bounding box center [225, 69] width 29 height 12
click at [232, 70] on span "Blank 1 Question 3" at bounding box center [225, 69] width 29 height 12
click at [105, 124] on span "learn" at bounding box center [106, 121] width 29 height 12
drag, startPoint x: 104, startPoint y: 121, endPoint x: 225, endPoint y: 66, distance: 133.2
click at [225, 66] on span "learn" at bounding box center [227, 66] width 29 height 12
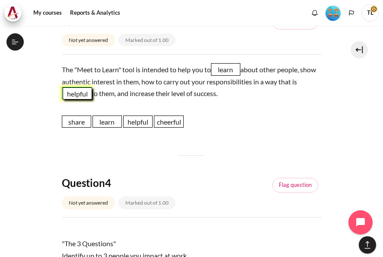
drag, startPoint x: 132, startPoint y: 122, endPoint x: 72, endPoint y: 95, distance: 66.5
click at [72, 95] on span "helpful" at bounding box center [77, 93] width 29 height 12
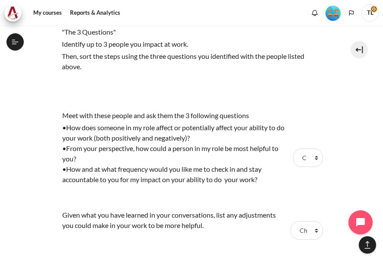
scroll to position [737, 0]
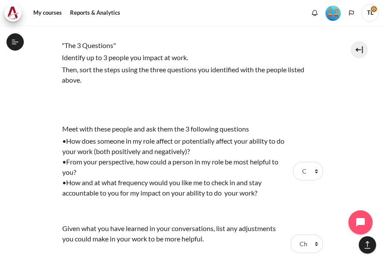
drag, startPoint x: 60, startPoint y: 42, endPoint x: 97, endPoint y: 76, distance: 49.8
click at [309, 167] on select "Choose... Step 1 Step 2 Step 3" at bounding box center [307, 171] width 29 height 18
select select "1"
click at [293, 162] on select "Choose... Step 1 Step 2 Step 3" at bounding box center [307, 171] width 29 height 18
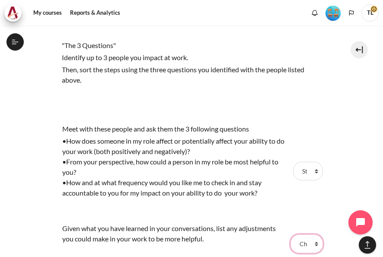
click at [313, 243] on select "Choose... Step 1 Step 2 Step 3" at bounding box center [306, 243] width 32 height 18
select select "2"
click at [290, 234] on select "Choose... Step 1 Step 2 Step 3" at bounding box center [306, 243] width 32 height 18
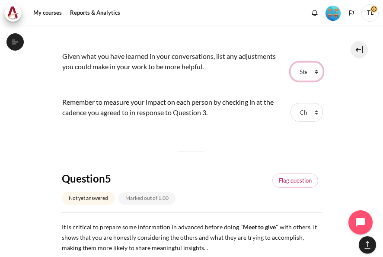
scroll to position [904, 0]
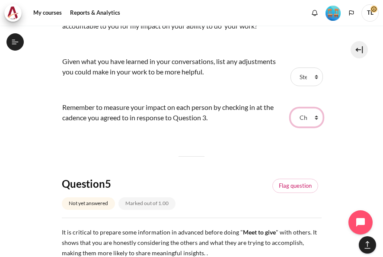
click at [313, 112] on select "Choose... Step 1 Step 2 Step 3" at bounding box center [306, 117] width 32 height 18
select select "3"
click at [290, 108] on select "Choose... Step 1 Step 2 Step 3" at bounding box center [306, 117] width 32 height 18
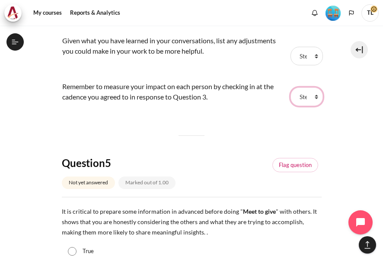
scroll to position [1059, 0]
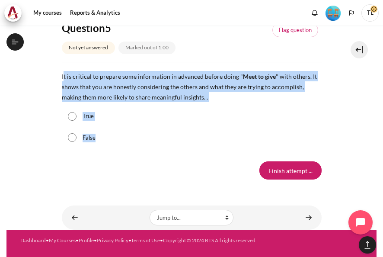
drag, startPoint x: 62, startPoint y: 76, endPoint x: 101, endPoint y: 130, distance: 66.5
click at [101, 130] on div "Question text It is critical to prepare some information in advanced before doi…" at bounding box center [192, 109] width 260 height 77
copy div "t is critical to prepare some information in advanced before doing " Meet to gi…"
click at [71, 114] on input "True" at bounding box center [72, 116] width 9 height 9
radio input "true"
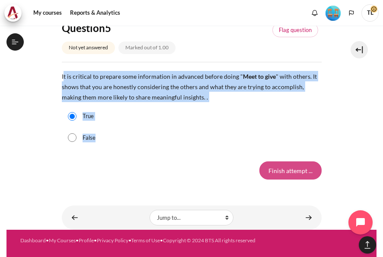
click at [287, 173] on input "Finish attempt ..." at bounding box center [290, 170] width 62 height 18
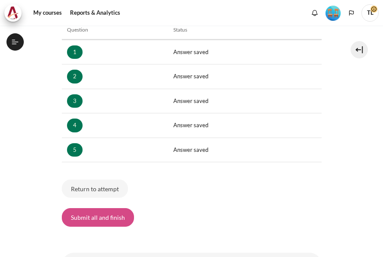
scroll to position [690, 0]
click at [92, 216] on button "Submit all and finish" at bounding box center [98, 217] width 72 height 18
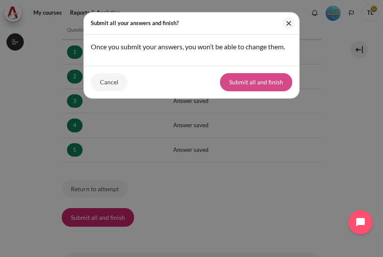
click at [255, 81] on button "Submit all and finish" at bounding box center [256, 82] width 72 height 18
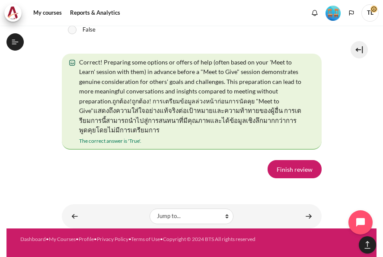
scroll to position [1843, 0]
click at [297, 178] on link "Finish review" at bounding box center [294, 169] width 54 height 18
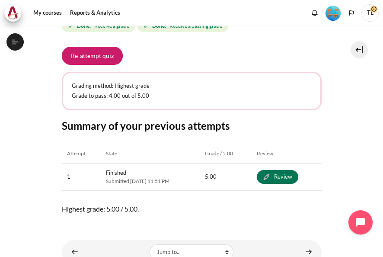
scroll to position [177, 0]
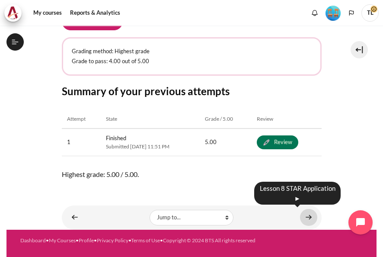
click at [309, 215] on link "Content" at bounding box center [308, 217] width 17 height 17
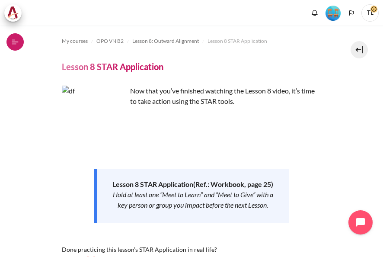
click at [18, 42] on icon at bounding box center [15, 42] width 8 height 8
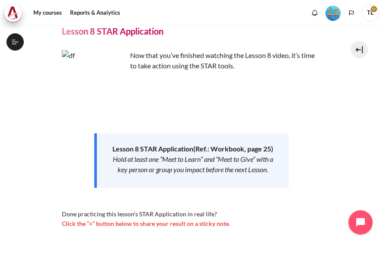
scroll to position [54, 0]
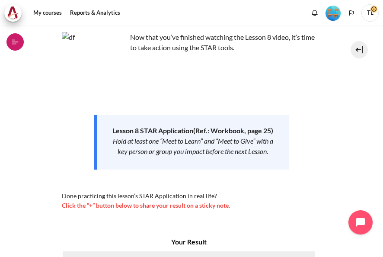
click at [13, 41] on icon at bounding box center [15, 42] width 8 height 8
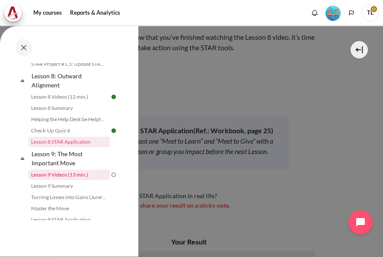
click at [77, 176] on link "Lesson 9 Videos (13 min.)" at bounding box center [69, 174] width 81 height 10
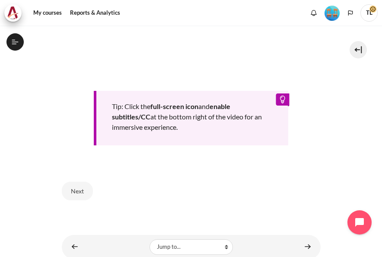
scroll to position [422, 0]
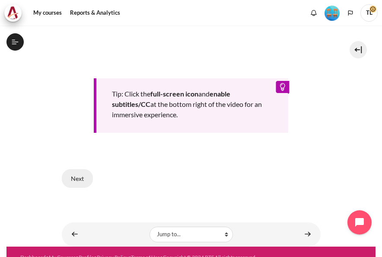
click at [79, 178] on button "Next" at bounding box center [77, 178] width 31 height 18
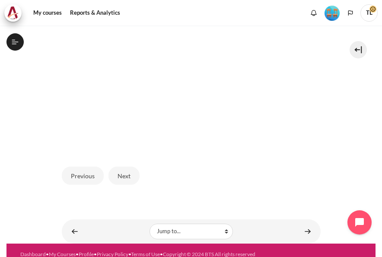
scroll to position [734, 0]
click at [126, 172] on button "Next" at bounding box center [123, 175] width 31 height 18
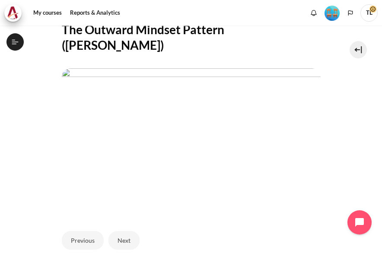
scroll to position [260, 0]
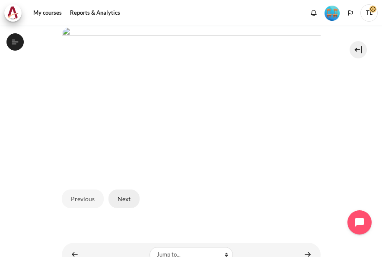
click at [125, 189] on button "Next" at bounding box center [123, 198] width 31 height 18
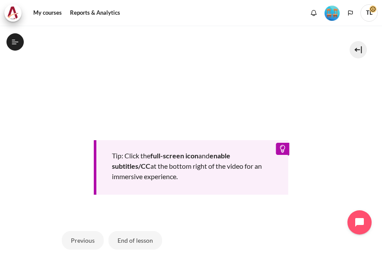
scroll to position [363, 0]
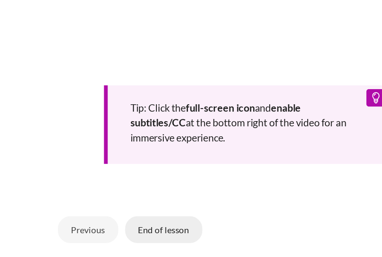
click at [137, 237] on button "End of lesson" at bounding box center [135, 237] width 54 height 18
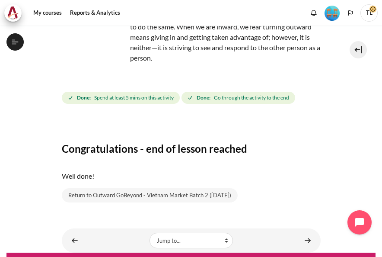
scroll to position [122, 0]
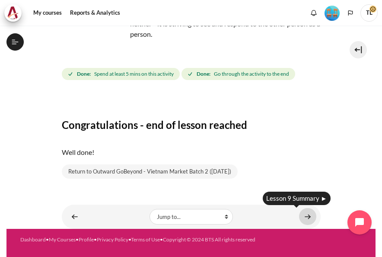
click at [299, 219] on link "Content" at bounding box center [307, 216] width 17 height 17
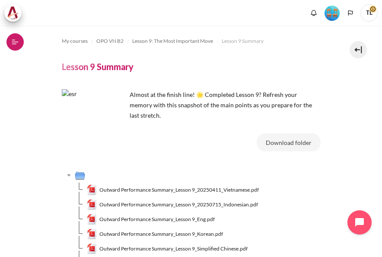
scroll to position [746, 0]
click at [15, 43] on icon at bounding box center [15, 42] width 8 height 8
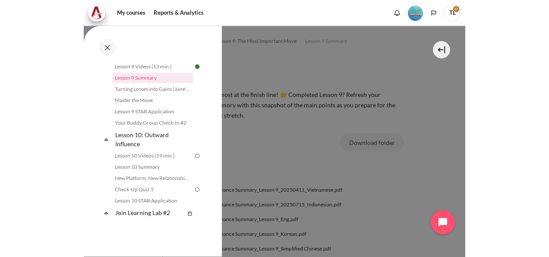
scroll to position [823, 0]
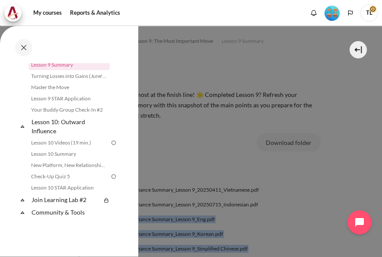
drag, startPoint x: 380, startPoint y: 149, endPoint x: 398, endPoint y: 224, distance: 77.2
click at [381, 224] on html "Skip to main content Open course index Completed 76% 19 / 25 Expand Collapse" at bounding box center [191, 128] width 382 height 257
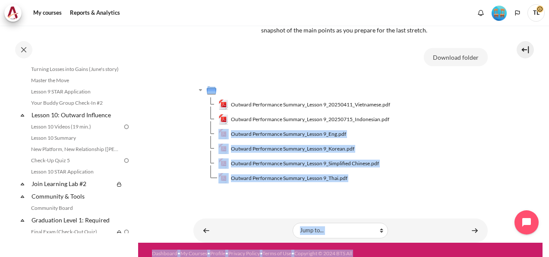
scroll to position [89, 0]
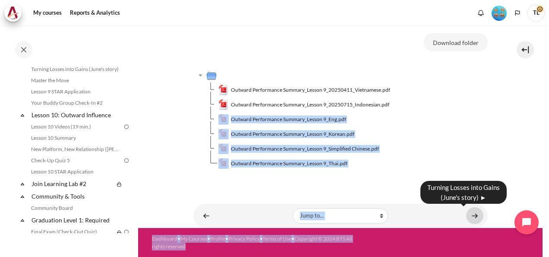
click at [381, 216] on link "Content" at bounding box center [475, 215] width 17 height 17
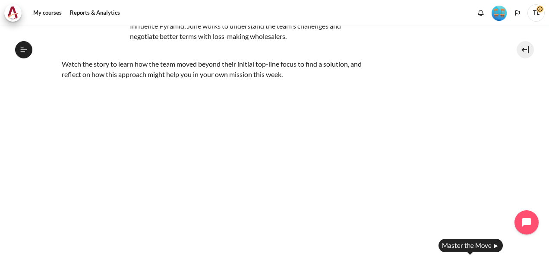
scroll to position [254, 0]
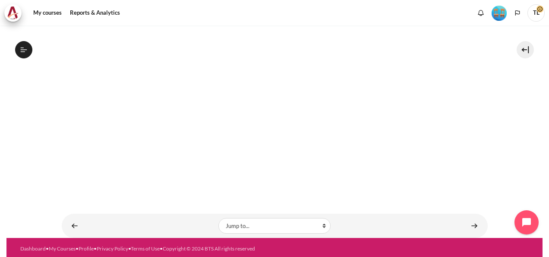
drag, startPoint x: 544, startPoint y: 157, endPoint x: 549, endPoint y: 193, distance: 35.7
click at [549, 193] on html "Skip to main content Open course index Completed 76% 19 / 25 Expand Collapse" at bounding box center [274, 128] width 549 height 257
click at [468, 225] on link "Content" at bounding box center [474, 225] width 17 height 17
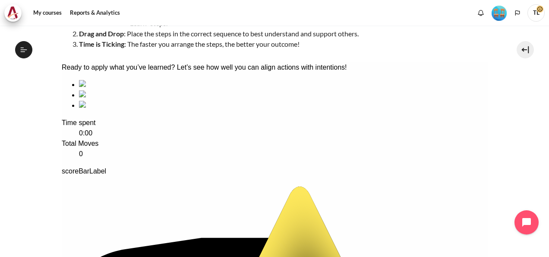
scroll to position [147, 0]
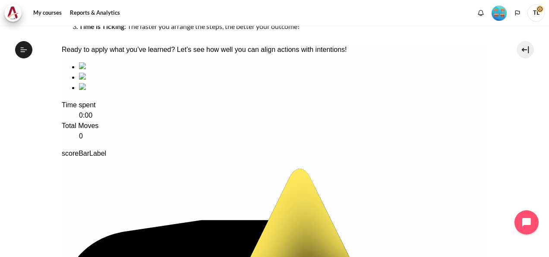
click at [118, 72] on div "sequencing item" at bounding box center [283, 67] width 409 height 10
click at [20, 48] on icon at bounding box center [24, 50] width 8 height 8
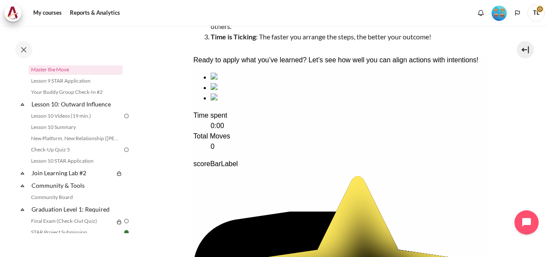
scroll to position [793, 0]
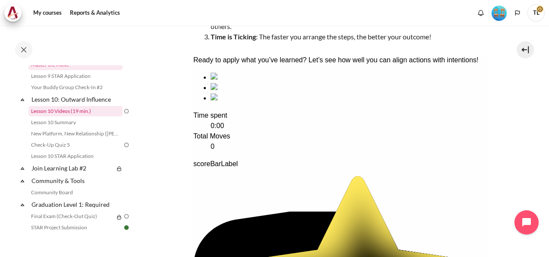
click at [85, 116] on link "Lesson 10 Videos (19 min.)" at bounding box center [76, 111] width 94 height 10
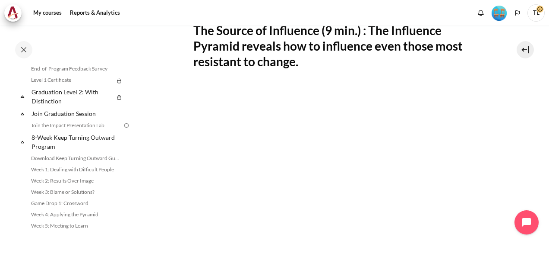
scroll to position [961, 0]
click at [137, 201] on div "Completed 76% 19 / 25 Expand Collapse Welcome! Highlighted" at bounding box center [69, 141] width 138 height 230
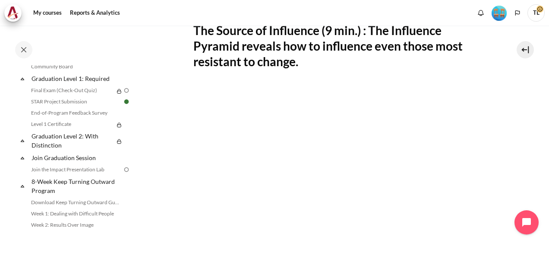
scroll to position [879, 0]
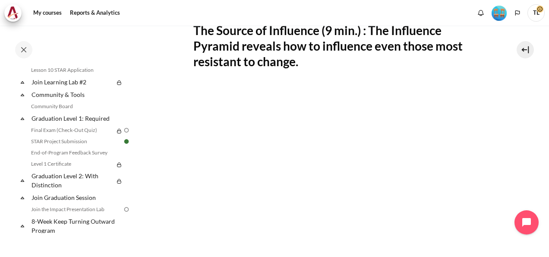
click at [130, 188] on div "Completed 76% 19 / 25 Expand Collapse Welcome! Highlighted" at bounding box center [75, 149] width 124 height 168
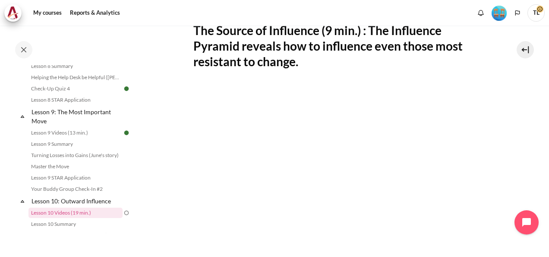
scroll to position [689, 0]
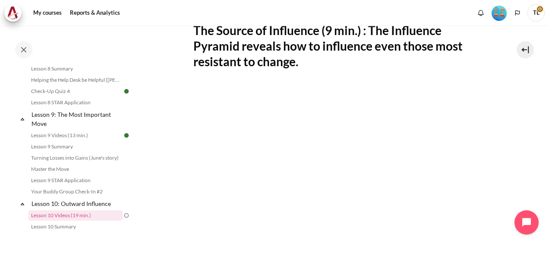
click at [137, 181] on div "Completed 76% 19 / 25 Expand Collapse Welcome! Highlighted" at bounding box center [69, 141] width 138 height 230
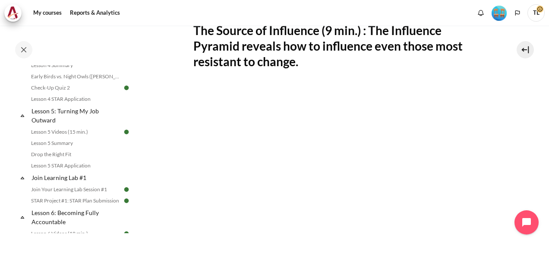
scroll to position [481, 0]
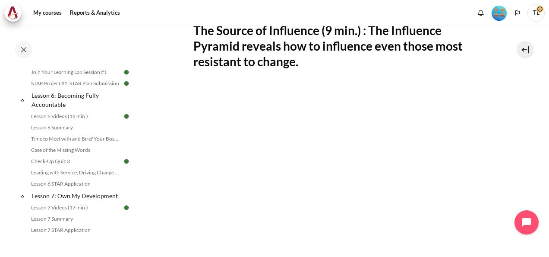
drag, startPoint x: 143, startPoint y: 146, endPoint x: 149, endPoint y: 182, distance: 36.9
click at [149, 182] on section "My courses OPO VN B2 Lesson 10: Outward Influence Lesson 10 Videos (19 min.) Le…" at bounding box center [340, 134] width 405 height 590
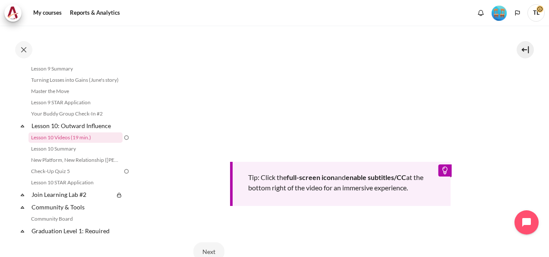
scroll to position [325, 0]
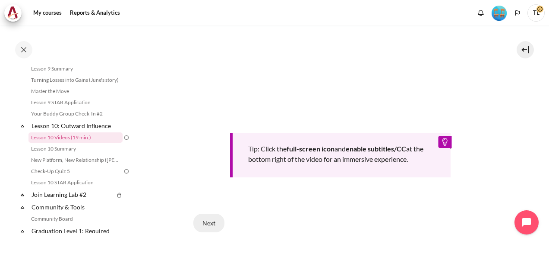
click at [208, 220] on button "Next" at bounding box center [209, 222] width 31 height 18
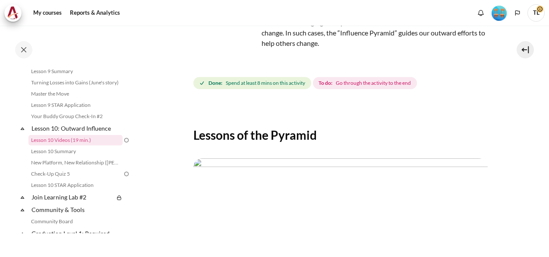
scroll to position [254, 0]
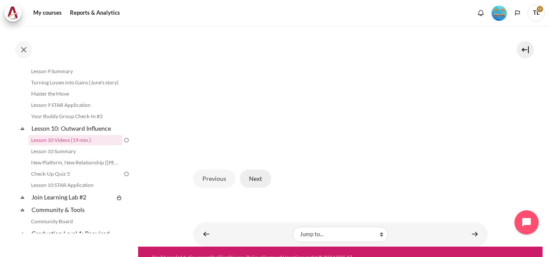
click at [258, 171] on button "Next" at bounding box center [255, 178] width 31 height 18
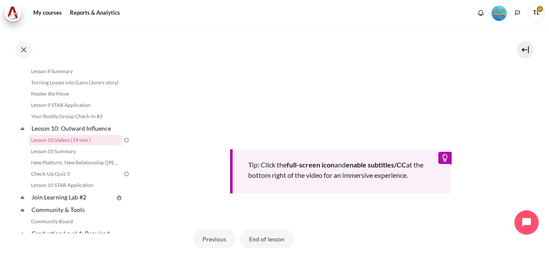
scroll to position [357, 0]
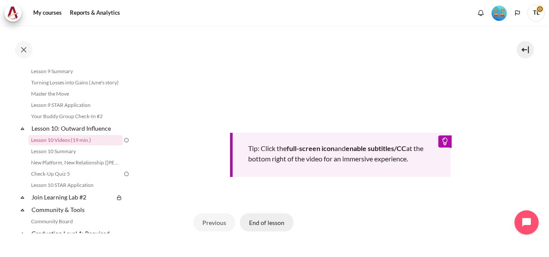
click at [278, 219] on button "End of lesson" at bounding box center [267, 222] width 54 height 18
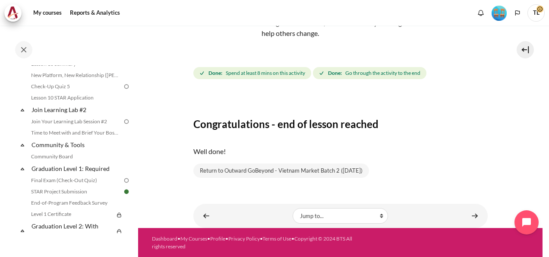
scroll to position [856, 0]
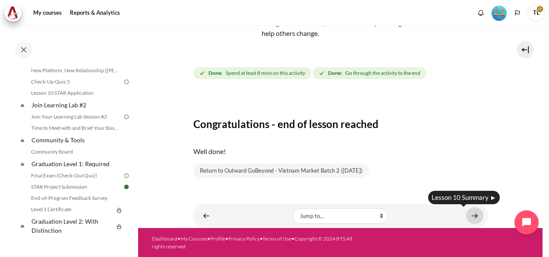
click at [470, 213] on link "Content" at bounding box center [475, 215] width 17 height 17
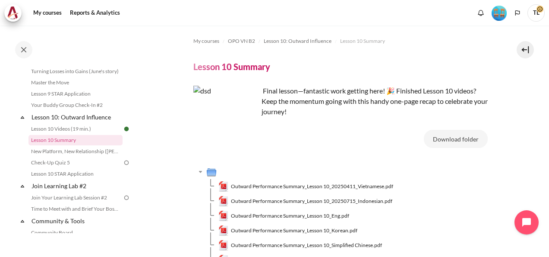
scroll to position [96, 0]
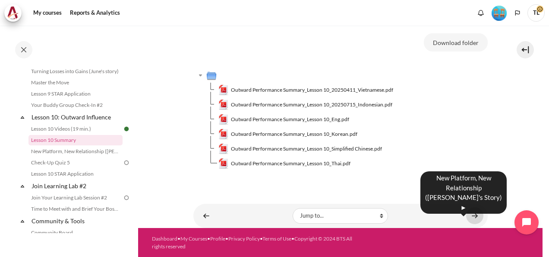
click at [469, 215] on link "Content" at bounding box center [475, 215] width 17 height 17
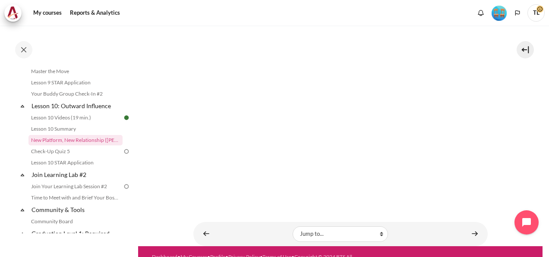
scroll to position [139, 0]
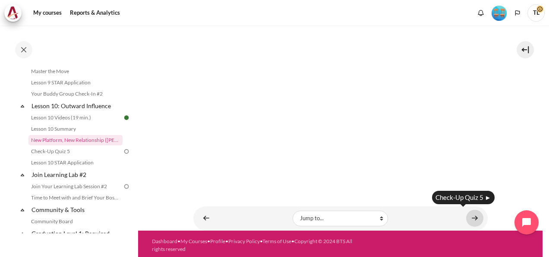
click at [470, 218] on link "Content" at bounding box center [475, 218] width 17 height 17
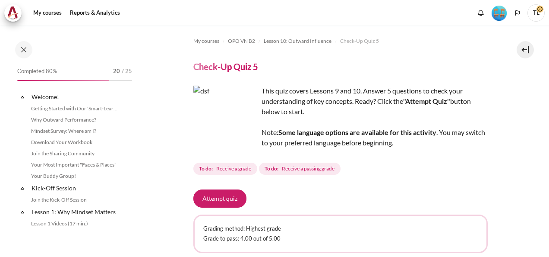
scroll to position [797, 0]
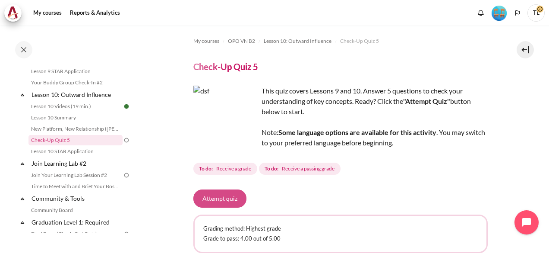
click at [225, 197] on button "Attempt quiz" at bounding box center [220, 198] width 53 height 18
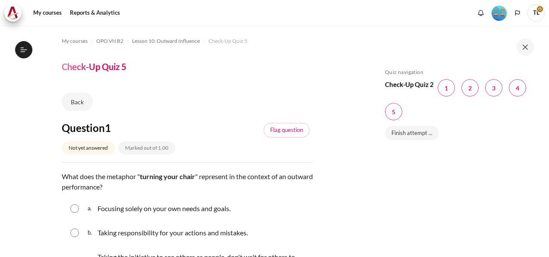
scroll to position [797, 0]
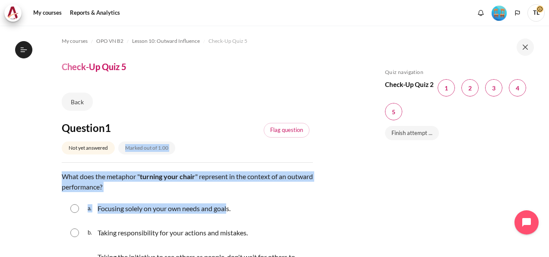
drag, startPoint x: 228, startPoint y: 195, endPoint x: 124, endPoint y: 162, distance: 109.8
click at [124, 162] on div "Question 1 Not yet answered Marked out of 1.00 Flag question Question text What…" at bounding box center [187, 212] width 251 height 183
click at [73, 169] on div "Question 1 Not yet answered Marked out of 1.00 Flag question Question text What…" at bounding box center [187, 212] width 251 height 183
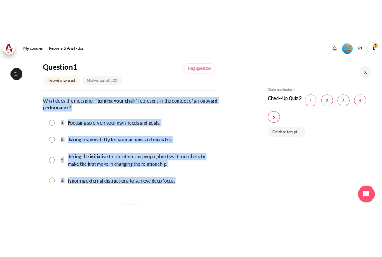
scroll to position [102, 0]
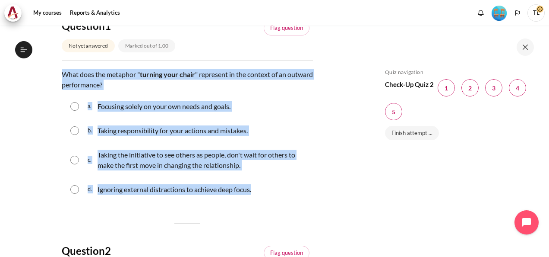
drag, startPoint x: 62, startPoint y: 175, endPoint x: 275, endPoint y: 195, distance: 214.0
click at [275, 195] on div "Question text What does the metaphor " turning your chair " represent in the co…" at bounding box center [187, 135] width 251 height 133
copy div "What does the metaphor " turning your chair " represent in the context of an ou…"
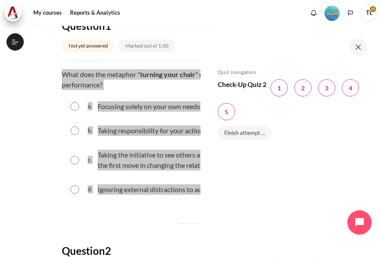
scroll to position [843, 0]
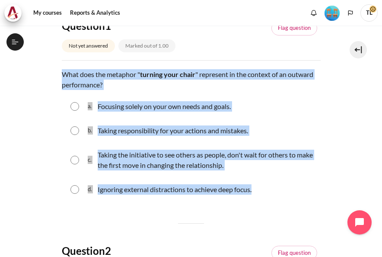
click at [74, 159] on input "Content" at bounding box center [74, 160] width 9 height 9
radio input "true"
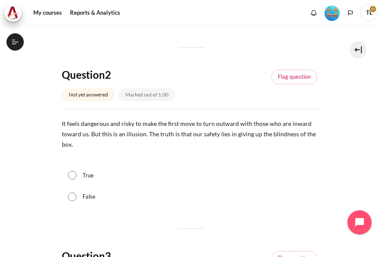
scroll to position [333, 0]
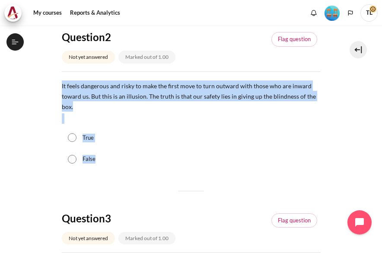
drag, startPoint x: 61, startPoint y: 83, endPoint x: 118, endPoint y: 165, distance: 99.3
click at [118, 165] on section "My courses OPO VN B2 Lesson 10: Outward Influence Check-Up Quiz 5 Check-Up Quiz…" at bounding box center [190, 229] width 369 height 1072
copy div "It feels dangerous and risky to make the first move to turn outward with those …"
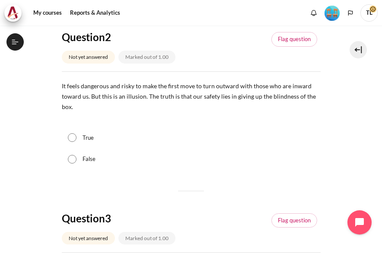
click at [219, 196] on div "Question 1 Not yet answered Marked out of 1.00 Flag question Question text What…" at bounding box center [191, 251] width 259 height 927
click at [79, 135] on div "True" at bounding box center [191, 138] width 259 height 22
click at [70, 136] on input "True" at bounding box center [72, 137] width 9 height 9
radio input "true"
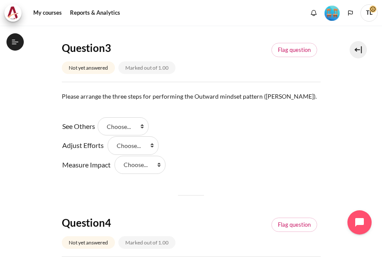
scroll to position [505, 0]
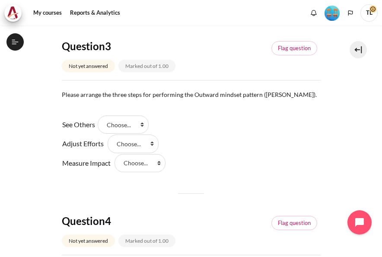
drag, startPoint x: 63, startPoint y: 91, endPoint x: 142, endPoint y: 126, distance: 86.3
click at [63, 91] on span "Please arrange the three steps for performing the Outward mindset pattern (S.A.…" at bounding box center [189, 94] width 255 height 7
click at [147, 124] on select "Choose... Step 2 Step 1 Step 3" at bounding box center [123, 124] width 51 height 18
select select "2"
click at [101, 115] on select "Choose... Step 2 Step 1 Step 3" at bounding box center [123, 124] width 51 height 18
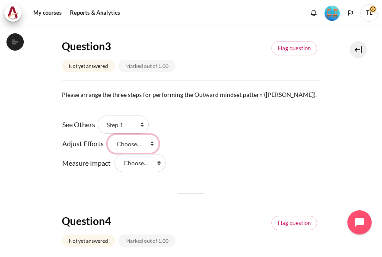
click at [151, 143] on select "Choose... Step 2 Step 1 Step 3" at bounding box center [133, 143] width 51 height 18
click at [108, 134] on select "Choose... Step 2 Step 1 Step 3" at bounding box center [133, 143] width 51 height 18
click at [154, 143] on select "Choose... Step 2 Step 1 Step 3" at bounding box center [133, 143] width 51 height 18
select select "1"
click at [108, 134] on select "Choose... Step 2 Step 1 Step 3" at bounding box center [133, 143] width 51 height 18
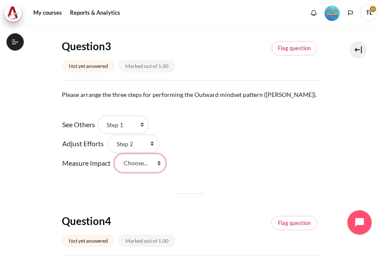
click at [159, 162] on select "Choose... Step 2 Step 1 Step 3" at bounding box center [139, 163] width 51 height 18
select select "3"
click at [114, 154] on select "Choose... Step 2 Step 1 Step 3" at bounding box center [139, 163] width 51 height 18
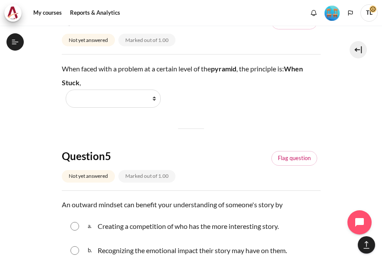
scroll to position [670, 0]
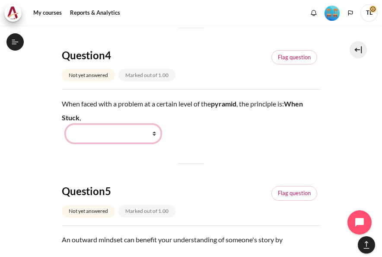
click at [155, 133] on select "Work Harder Go Higher Go Lower Stay Put" at bounding box center [113, 133] width 95 height 18
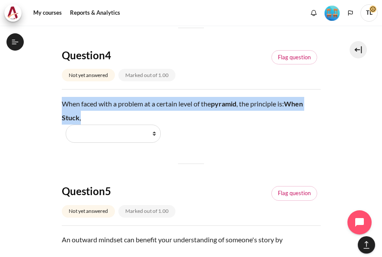
drag, startPoint x: 61, startPoint y: 101, endPoint x: 86, endPoint y: 120, distance: 31.2
click at [86, 120] on div "When faced with a problem at a certain level of the pyramid , the principle is:…" at bounding box center [191, 120] width 259 height 46
copy div "When faced with a problem at a certain level of the pyramid , the principle is:…"
click at [133, 114] on div "When faced with a problem at a certain level of the pyramid , the principle is:…" at bounding box center [191, 120] width 259 height 46
drag, startPoint x: 60, startPoint y: 100, endPoint x: 92, endPoint y: 115, distance: 34.4
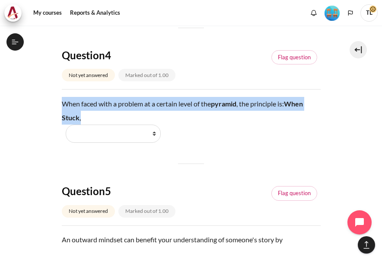
copy div "When faced with a problem at a certain level of the pyramid , the principle is:…"
click at [154, 133] on select "Work Harder Go Higher Go Lower Stay Put" at bounding box center [113, 133] width 95 height 18
click at [154, 136] on select "Work Harder Go Higher Go Lower Stay Put" at bounding box center [113, 133] width 95 height 18
click at [155, 129] on select "Work Harder Go Higher Go Lower Stay Put" at bounding box center [113, 133] width 95 height 18
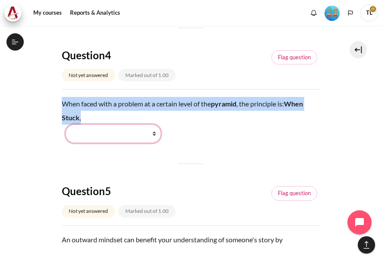
select select "2"
click at [66, 124] on select "Work Harder Go Higher Go Lower Stay Put" at bounding box center [113, 133] width 95 height 18
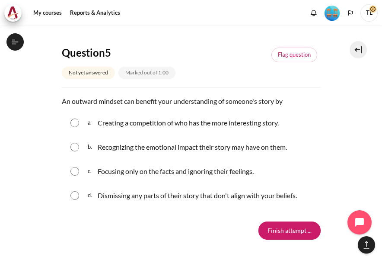
scroll to position [810, 0]
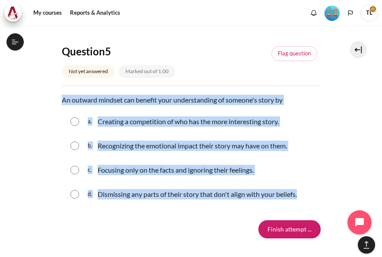
drag, startPoint x: 61, startPoint y: 99, endPoint x: 324, endPoint y: 196, distance: 279.8
copy div "An outward mindset can benefit your understanding of someone's story by Questio…"
click at [116, 124] on p "Creating a competition of who has the more interesting story." at bounding box center [188, 121] width 181 height 10
radio input "true"
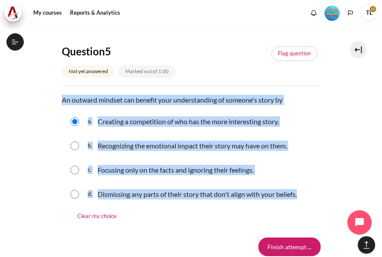
drag, startPoint x: 61, startPoint y: 98, endPoint x: 330, endPoint y: 189, distance: 283.6
copy div "An outward mindset can benefit your understanding of someone's story by Questio…"
click at [75, 145] on input "Content" at bounding box center [74, 145] width 9 height 9
radio input "true"
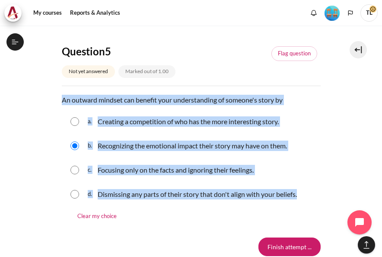
scroll to position [886, 0]
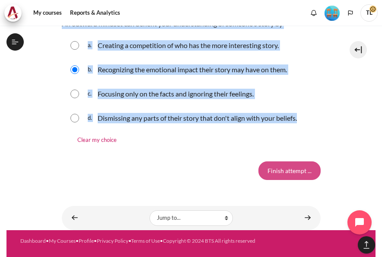
click at [296, 174] on input "Finish attempt ..." at bounding box center [289, 170] width 62 height 18
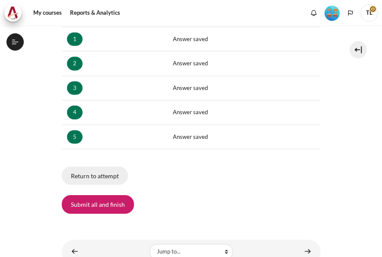
scroll to position [857, 0]
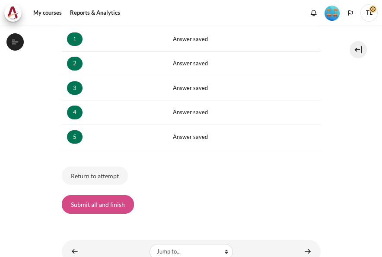
click at [100, 202] on button "Submit all and finish" at bounding box center [98, 204] width 72 height 18
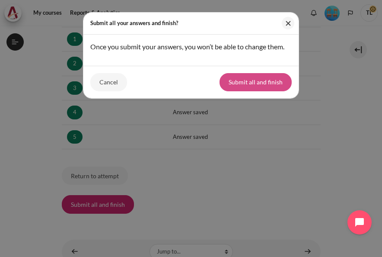
click at [254, 78] on button "Submit all and finish" at bounding box center [255, 82] width 72 height 18
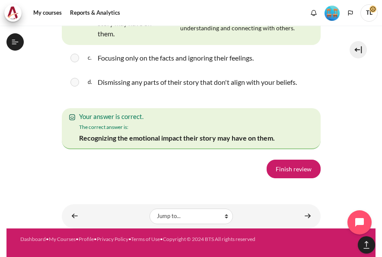
scroll to position [1624, 0]
click at [298, 173] on link "Finish review" at bounding box center [294, 168] width 54 height 18
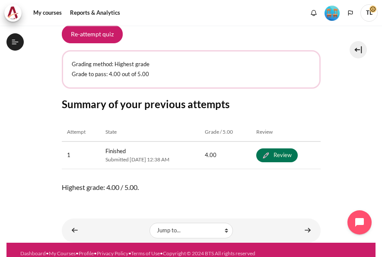
scroll to position [177, 0]
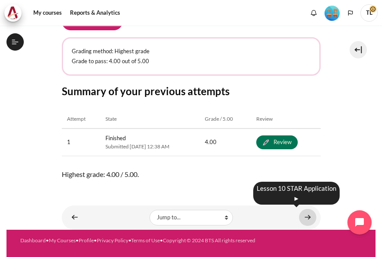
click at [306, 217] on link "Content" at bounding box center [307, 217] width 17 height 17
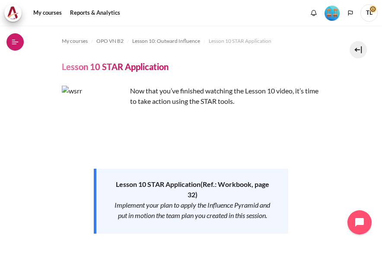
click at [15, 44] on icon at bounding box center [15, 42] width 8 height 8
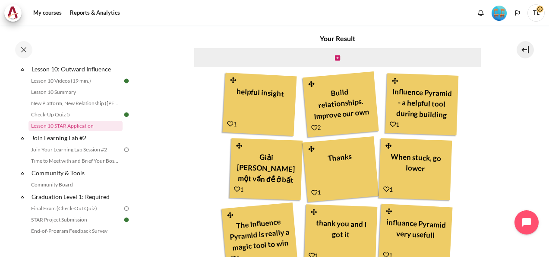
scroll to position [253, 0]
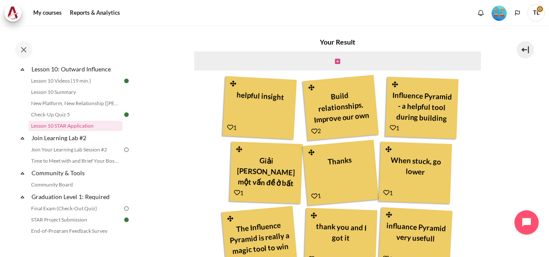
click at [336, 63] on icon "Content" at bounding box center [337, 61] width 5 height 6
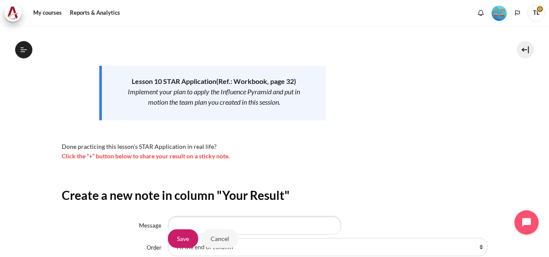
scroll to position [196, 0]
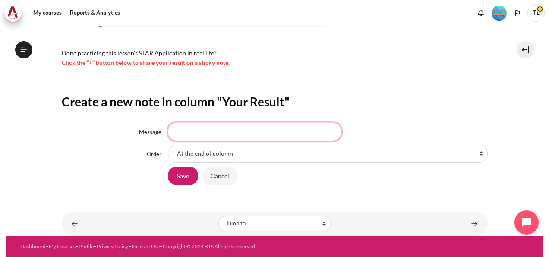
click at [228, 126] on input "Message" at bounding box center [255, 131] width 174 height 18
type input "paramyd"
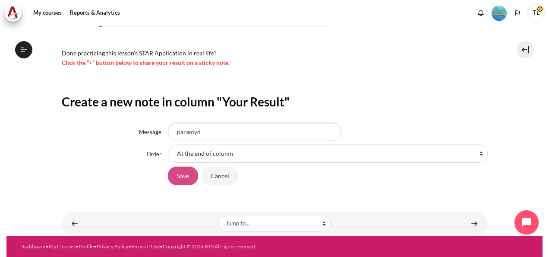
click at [183, 173] on input "Save" at bounding box center [183, 175] width 30 height 18
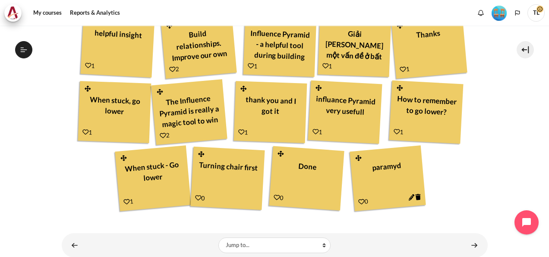
scroll to position [337, 0]
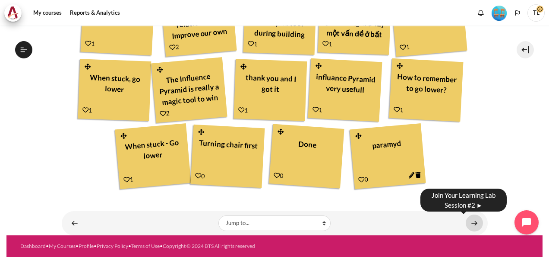
click at [471, 227] on link "Content" at bounding box center [474, 222] width 17 height 17
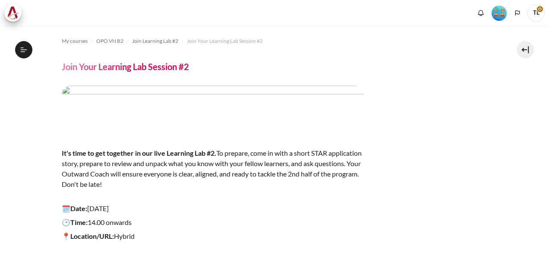
click at [24, 47] on icon at bounding box center [24, 50] width 8 height 8
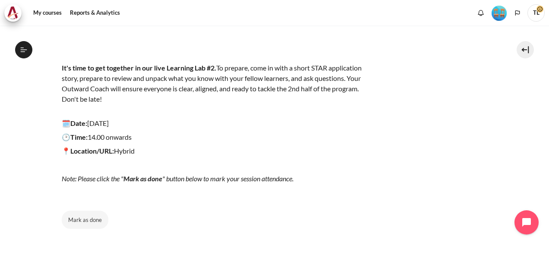
scroll to position [97, 0]
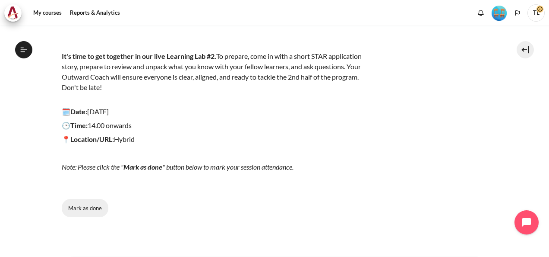
click at [91, 206] on button "Mark as done" at bounding box center [85, 208] width 47 height 18
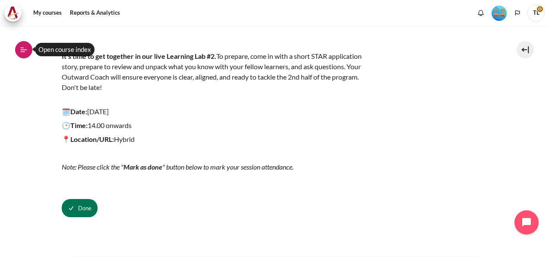
click at [21, 48] on icon at bounding box center [22, 48] width 3 height 0
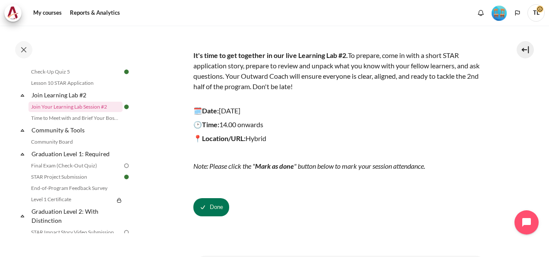
scroll to position [870, 0]
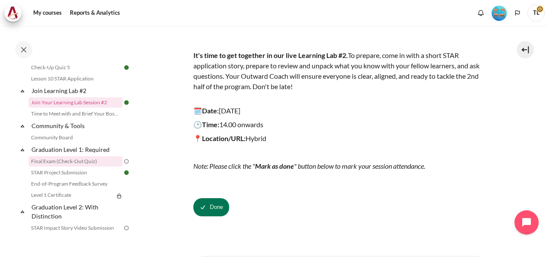
click at [75, 166] on link "Final Exam (Check-Out Quiz)" at bounding box center [76, 161] width 94 height 10
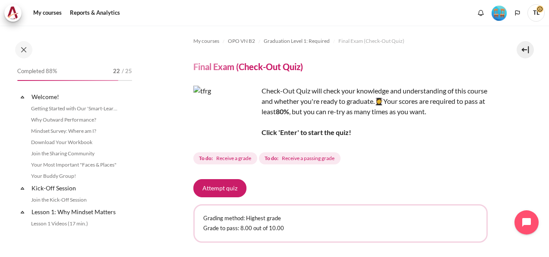
scroll to position [891, 0]
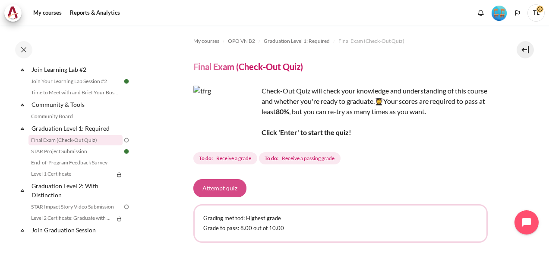
click at [224, 186] on button "Attempt quiz" at bounding box center [220, 188] width 53 height 18
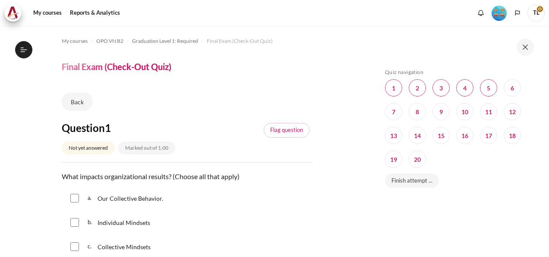
scroll to position [891, 0]
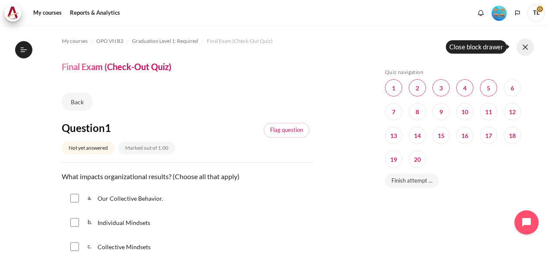
click at [529, 47] on button at bounding box center [525, 46] width 17 height 17
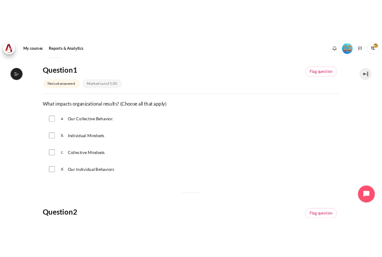
scroll to position [99, 0]
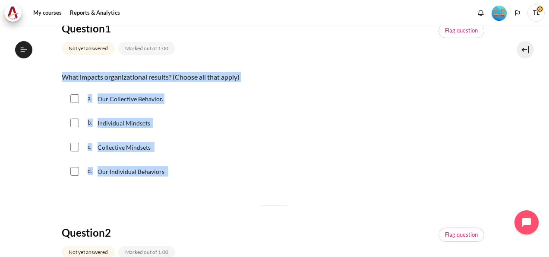
drag, startPoint x: 61, startPoint y: 75, endPoint x: 194, endPoint y: 184, distance: 171.2
copy div "What impacts organizational results? (Choose all that apply) Question 1 Answer …"
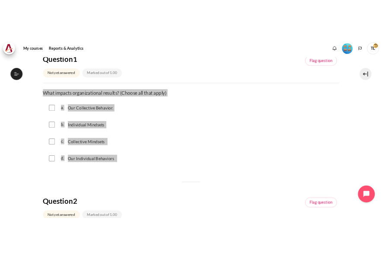
scroll to position [946, 0]
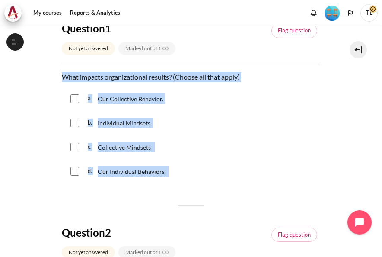
click at [79, 95] on div "a. Our Collective Behavior." at bounding box center [191, 98] width 259 height 22
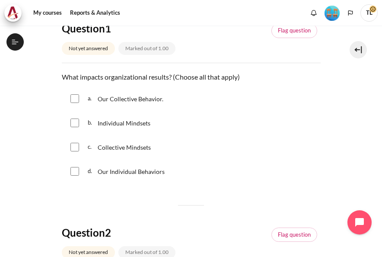
click at [76, 100] on input "Content" at bounding box center [74, 98] width 9 height 9
checkbox input "true"
click at [73, 122] on input "Content" at bounding box center [74, 122] width 9 height 9
checkbox input "true"
click at [73, 144] on input "Content" at bounding box center [74, 147] width 9 height 9
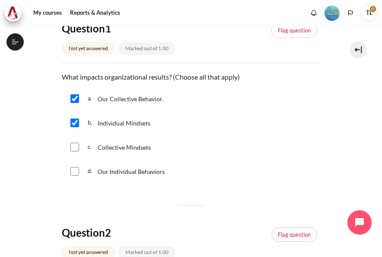
checkbox input "true"
click at [73, 172] on input "Content" at bounding box center [74, 171] width 9 height 9
checkbox input "true"
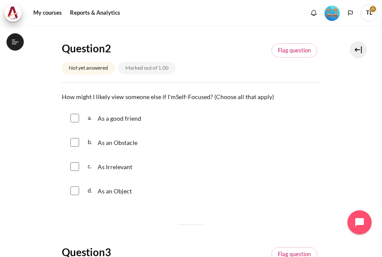
scroll to position [293, 0]
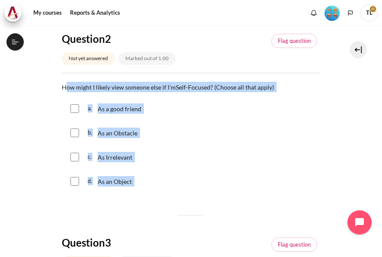
drag, startPoint x: 64, startPoint y: 87, endPoint x: 140, endPoint y: 176, distance: 117.4
click at [140, 176] on div "Question text How might I likely view someone else if I'm Self-Focused ? (Choos…" at bounding box center [191, 138] width 259 height 112
copy div "ow might I likely view someone else if I'm Self-Focused ? (Choose all that appl…"
click at [78, 133] on input "Content" at bounding box center [74, 132] width 9 height 9
checkbox input "true"
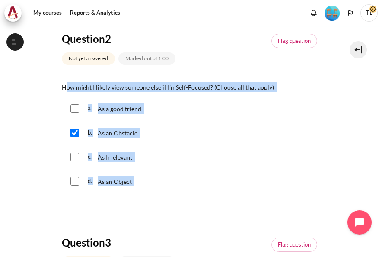
click at [71, 156] on input "Content" at bounding box center [74, 156] width 9 height 9
checkbox input "true"
click at [74, 184] on input "Content" at bounding box center [74, 181] width 9 height 9
checkbox input "true"
click at [377, 111] on div "My courses OPO VN B2 Graduation Level 1: Required Final Exam (Check-Out Quiz) F…" at bounding box center [191, 140] width 382 height 231
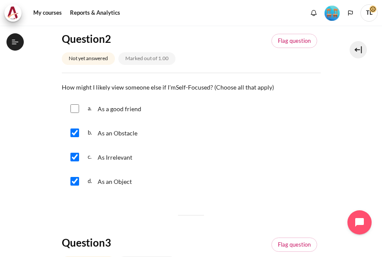
click at [377, 111] on div "My courses OPO VN B2 Graduation Level 1: Required Final Exam (Check-Out Quiz) F…" at bounding box center [191, 140] width 382 height 231
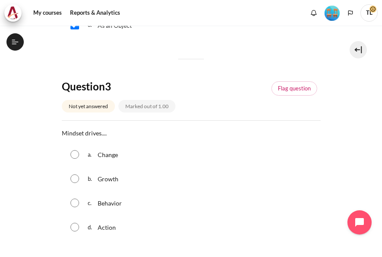
scroll to position [444, 0]
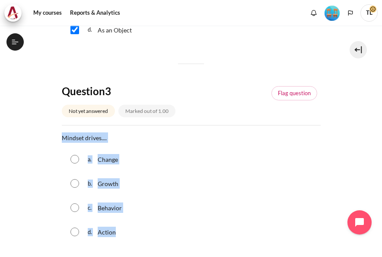
drag, startPoint x: 63, startPoint y: 137, endPoint x: 120, endPoint y: 235, distance: 113.4
click at [120, 235] on div "Question text Mindset drives.... Question 3 Answer a. Change b. Growth c. Behav…" at bounding box center [191, 188] width 259 height 112
copy div "Mindset drives.... Question 3 Answer a. Change b. Growth c. Behavior d. Action"
click at [68, 204] on div "c. Behavior" at bounding box center [191, 207] width 259 height 22
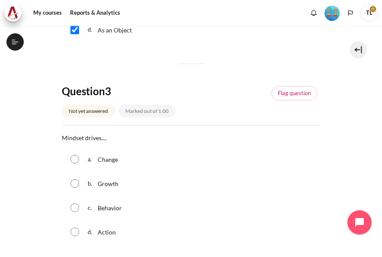
click at [75, 205] on input "Content" at bounding box center [74, 207] width 9 height 9
radio input "true"
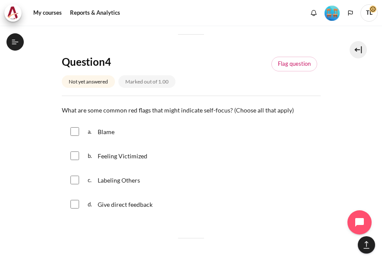
scroll to position [695, 0]
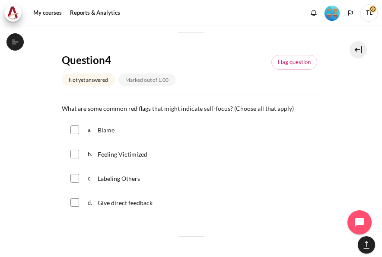
drag, startPoint x: 61, startPoint y: 107, endPoint x: 171, endPoint y: 197, distance: 141.8
click at [171, 197] on div "Question text What are some common red flags that might indicate self-focus? (C…" at bounding box center [191, 159] width 259 height 112
copy div "What are some common red flags that might indicate self-focus? (Choose all that…"
click at [73, 130] on input "Content" at bounding box center [74, 129] width 9 height 9
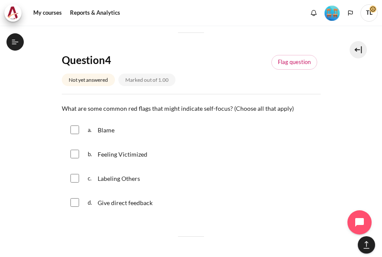
checkbox input "true"
click at [76, 155] on input "Content" at bounding box center [74, 153] width 9 height 9
checkbox input "true"
click at [74, 179] on input "Content" at bounding box center [74, 178] width 9 height 9
checkbox input "true"
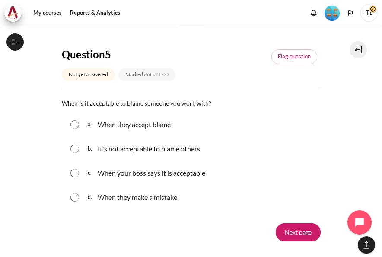
scroll to position [908, 0]
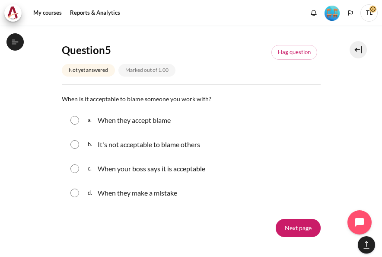
drag, startPoint x: 63, startPoint y: 95, endPoint x: 198, endPoint y: 184, distance: 162.2
click at [198, 184] on div "Question text When is it acceptable to blame someone you work with? Question 5 …" at bounding box center [191, 149] width 259 height 112
copy div "When is it acceptable to blame someone you work with? Question 5 Answer a. When…"
click at [73, 143] on input "Content" at bounding box center [74, 144] width 9 height 9
radio input "true"
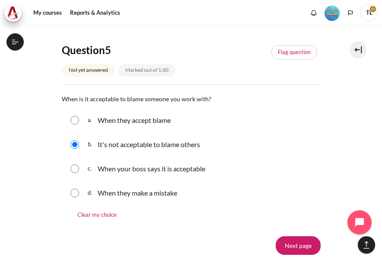
scroll to position [983, 0]
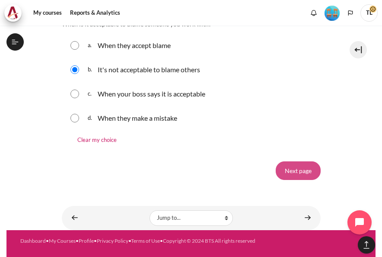
click at [299, 169] on input "Next page" at bounding box center [298, 170] width 45 height 18
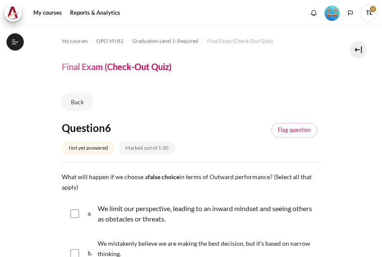
scroll to position [960, 0]
click at [377, 51] on div "My courses OPO VN B2 Graduation Level 1: Required Final Exam (Check-Out Quiz) F…" at bounding box center [191, 140] width 382 height 231
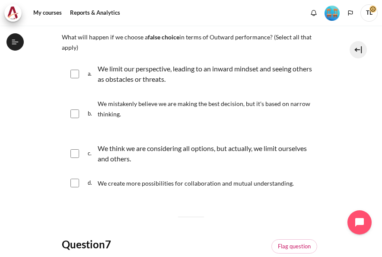
scroll to position [118, 0]
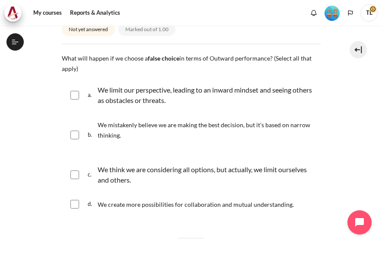
drag, startPoint x: 62, startPoint y: 55, endPoint x: 343, endPoint y: 204, distance: 318.1
copy div "What will happen if we choose a false choice in terms of Outward performance? (…"
click at [76, 92] on input "Content" at bounding box center [74, 95] width 9 height 9
checkbox input "true"
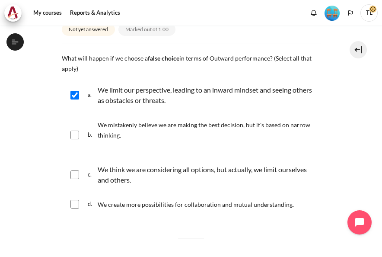
click at [72, 133] on input "Content" at bounding box center [74, 134] width 9 height 9
checkbox input "true"
click at [73, 175] on input "Content" at bounding box center [74, 174] width 9 height 9
checkbox input "true"
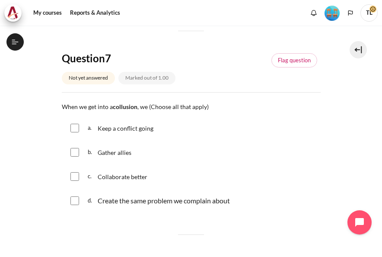
scroll to position [329, 0]
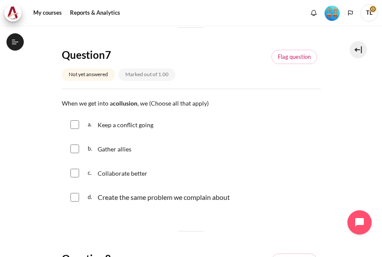
drag, startPoint x: 62, startPoint y: 100, endPoint x: 241, endPoint y: 203, distance: 206.5
click at [241, 203] on div "Question text When we get into a collusion , we (Choose all that apply) Questio…" at bounding box center [191, 154] width 259 height 112
copy div "When we get into a collusion , we (Choose all that apply) Question 7 Answer a. …"
click at [78, 121] on input "Content" at bounding box center [74, 124] width 9 height 9
checkbox input "true"
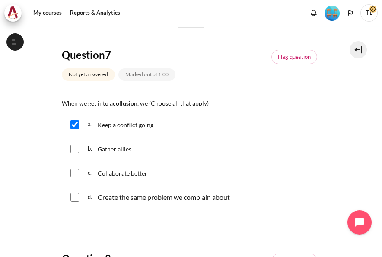
click at [74, 150] on input "Content" at bounding box center [74, 148] width 9 height 9
checkbox input "true"
click at [76, 198] on input "Content" at bounding box center [74, 197] width 9 height 9
checkbox input "true"
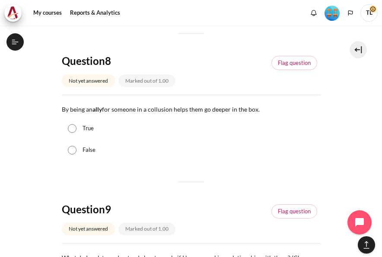
scroll to position [524, 0]
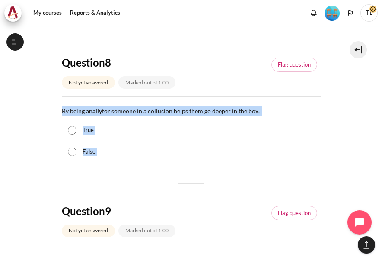
drag, startPoint x: 62, startPoint y: 111, endPoint x: 121, endPoint y: 165, distance: 80.7
click at [121, 165] on div "Question 6 Not yet answered Marked out of 1.00 Flag question Question text What…" at bounding box center [191, 126] width 259 height 1059
copy div "By being an ally for someone in a collusion helps them go deeper in the box. Qu…"
click at [75, 147] on input "False" at bounding box center [72, 151] width 9 height 9
radio input "true"
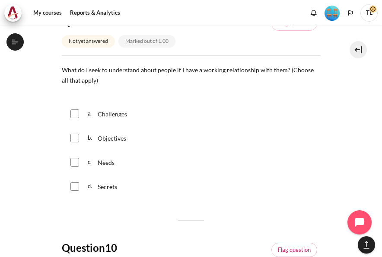
scroll to position [708, 0]
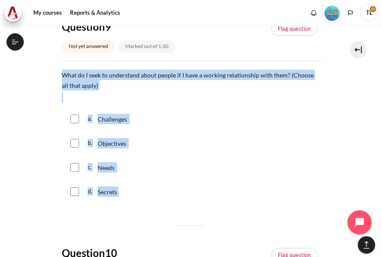
drag, startPoint x: 63, startPoint y: 73, endPoint x: 133, endPoint y: 205, distance: 149.0
copy div "What do I seek to understand about people if I have a working relationship with…"
click at [74, 116] on input "Content" at bounding box center [74, 118] width 9 height 9
checkbox input "true"
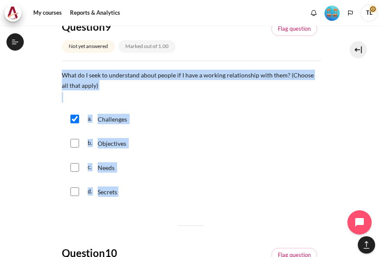
click at [75, 143] on input "Content" at bounding box center [74, 143] width 9 height 9
checkbox input "true"
click at [75, 168] on input "Content" at bounding box center [74, 167] width 9 height 9
checkbox input "true"
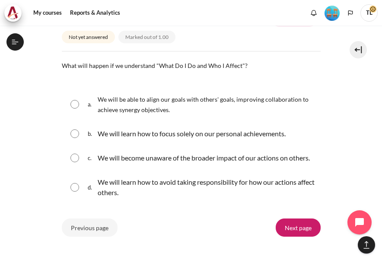
scroll to position [947, 0]
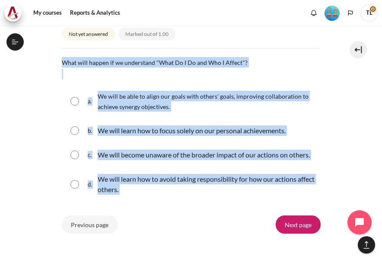
drag, startPoint x: 63, startPoint y: 59, endPoint x: 298, endPoint y: 213, distance: 281.3
copy div "What will happen if we understand "What Do I Do and Who I Affect"? Question 10 …"
click at [75, 101] on input "Content" at bounding box center [74, 101] width 9 height 9
radio input "true"
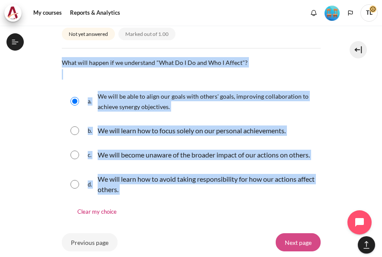
click at [293, 251] on input "Next page" at bounding box center [298, 242] width 45 height 18
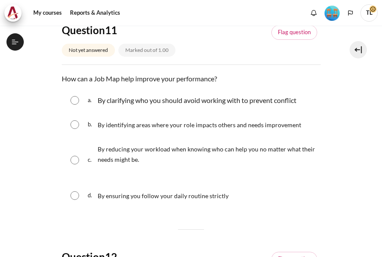
scroll to position [960, 0]
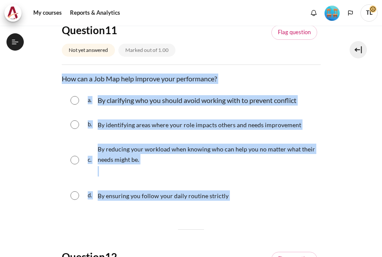
drag, startPoint x: 61, startPoint y: 78, endPoint x: 269, endPoint y: 193, distance: 237.4
click at [269, 193] on div "Question text How can a Job Map help improve your performance? Question 11 Answ…" at bounding box center [191, 140] width 259 height 135
copy div "How can a Job Map help improve your performance? Question 11 Answer a. By clari…"
click at [73, 126] on input "Content" at bounding box center [74, 124] width 9 height 9
radio input "true"
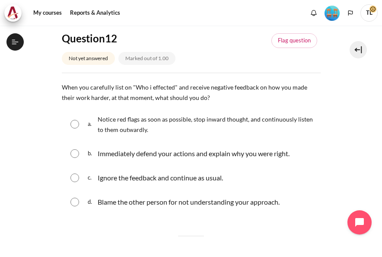
scroll to position [335, 0]
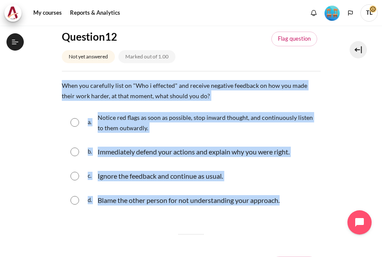
drag, startPoint x: 62, startPoint y: 81, endPoint x: 293, endPoint y: 198, distance: 258.9
click at [293, 198] on div "Question text When you carefully list on "Who i effected" and receive negative …" at bounding box center [191, 146] width 259 height 133
copy div "When you carefully list on "Who i effected" and receive negative feedback on ho…"
click at [76, 121] on input "Content" at bounding box center [74, 122] width 9 height 9
radio input "true"
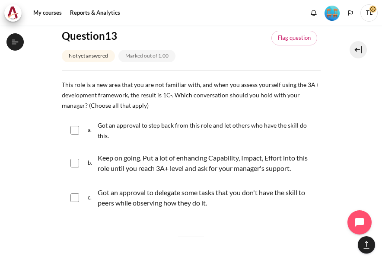
scroll to position [579, 0]
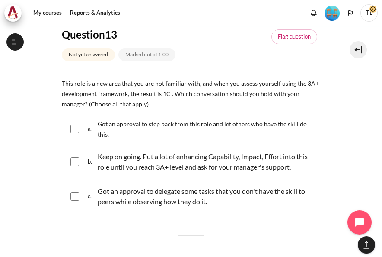
click at [60, 80] on section "My courses OPO VN B2 Graduation Level 1: Required Final Exam (Check-Out Quiz) F…" at bounding box center [190, 101] width 369 height 1308
drag, startPoint x: 62, startPoint y: 81, endPoint x: 230, endPoint y: 201, distance: 206.9
click at [230, 201] on div "Question text This role is a new area that you are not familiar with, and when …" at bounding box center [191, 146] width 259 height 137
copy div "This role is a new area that you are not familiar with, and when you assess you…"
click at [76, 162] on input "Content" at bounding box center [74, 161] width 9 height 9
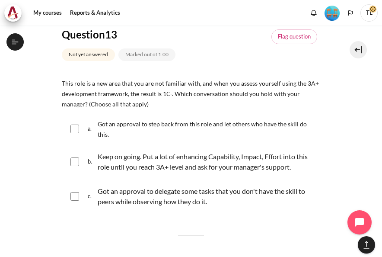
checkbox input "true"
click at [74, 197] on input "Content" at bounding box center [74, 196] width 9 height 9
checkbox input "true"
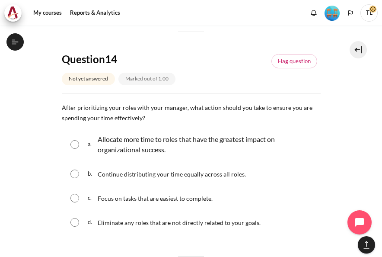
scroll to position [798, 0]
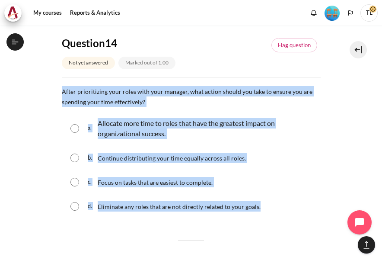
drag, startPoint x: 62, startPoint y: 90, endPoint x: 293, endPoint y: 213, distance: 262.1
click at [293, 213] on div "Question text After prioritizing your roles with your manager, what action shou…" at bounding box center [191, 152] width 259 height 133
copy div "After prioritizing your roles with your manager, what action should you take to…"
click at [73, 130] on input "Content" at bounding box center [74, 128] width 9 height 9
radio input "true"
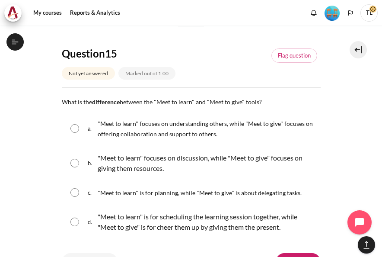
scroll to position [1026, 0]
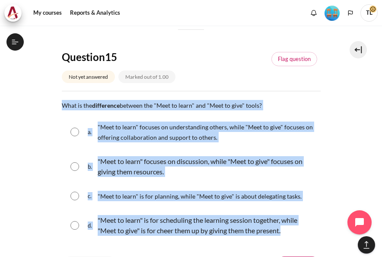
drag, startPoint x: 60, startPoint y: 102, endPoint x: 326, endPoint y: 238, distance: 297.7
copy div "What is the difference between the "Meet to learn" and "Meet to give" tools? Qu…"
click at [76, 133] on input "Content" at bounding box center [74, 131] width 9 height 9
radio input "true"
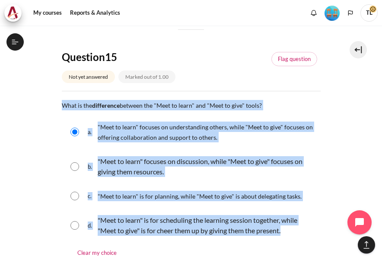
scroll to position [1139, 0]
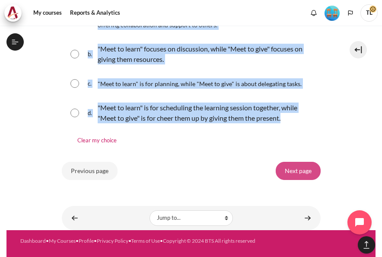
click at [298, 167] on input "Next page" at bounding box center [298, 171] width 45 height 18
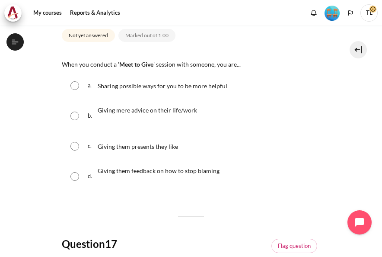
scroll to position [109, 0]
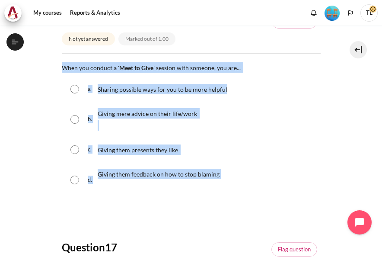
drag, startPoint x: 62, startPoint y: 64, endPoint x: 271, endPoint y: 175, distance: 237.1
click at [271, 175] on div "Question text When you conduct a ' Meet to Give ' session with someone, you are…" at bounding box center [191, 130] width 259 height 137
copy div "When you conduct a ' Meet to Give ' session with someone, you are... Question 1…"
click at [71, 88] on input "Content" at bounding box center [74, 89] width 9 height 9
radio input "true"
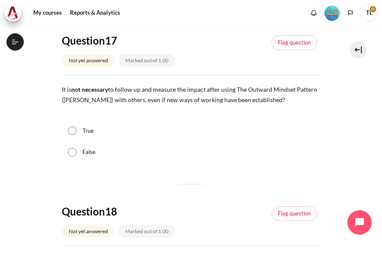
scroll to position [336, 0]
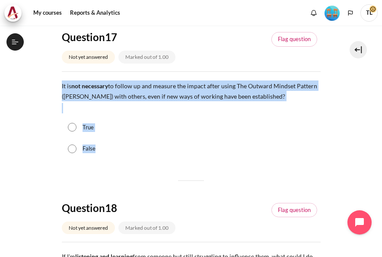
drag, startPoint x: 60, startPoint y: 83, endPoint x: 121, endPoint y: 153, distance: 92.5
copy div "It is not necessary to follow up and measure the impact after using The Outward…"
click at [358, 220] on icon "Open chat widget" at bounding box center [364, 222] width 13 height 13
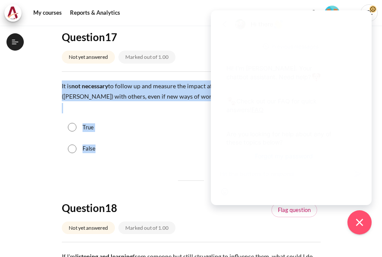
scroll to position [40, 0]
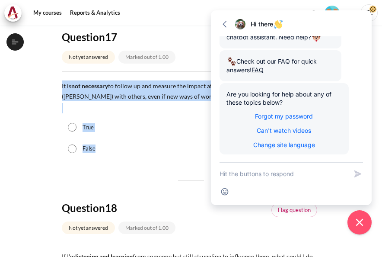
click at [71, 149] on input "False" at bounding box center [72, 148] width 9 height 9
radio input "true"
click at [227, 22] on icon "button" at bounding box center [224, 24] width 9 height 9
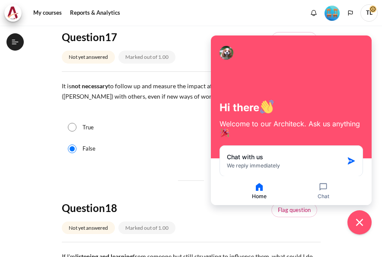
click at [313, 225] on div "Question 18 Not yet answered Marked out of 1.00 Flag question" at bounding box center [191, 221] width 259 height 41
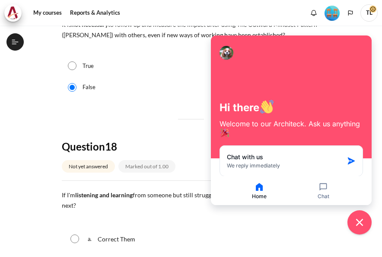
scroll to position [368, 0]
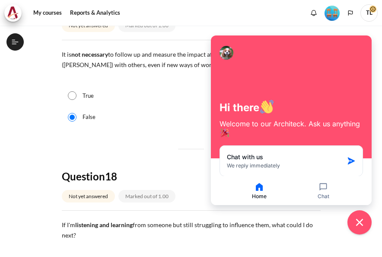
click at [195, 96] on div "True" at bounding box center [191, 96] width 259 height 22
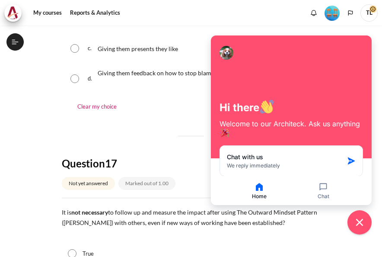
scroll to position [0, 0]
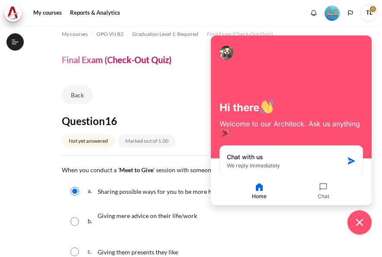
drag, startPoint x: 321, startPoint y: 66, endPoint x: 500, endPoint y: -3, distance: 191.9
click at [381, 0] on html "Skip to main content Open course index Completed 88% 22 / 25 Expand Collapse" at bounding box center [191, 128] width 382 height 257
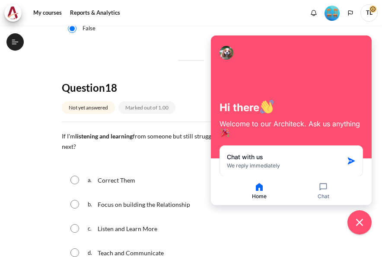
scroll to position [475, 0]
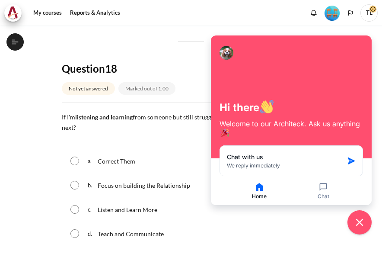
click at [110, 142] on p "Content" at bounding box center [191, 139] width 259 height 10
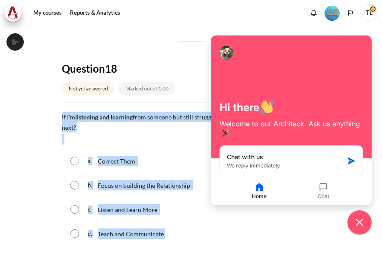
drag, startPoint x: 60, startPoint y: 116, endPoint x: 193, endPoint y: 236, distance: 179.2
click at [193, 236] on section "My courses OPO VN B2 Graduation Level 1: Required Final Exam (Check-Out Quiz) F…" at bounding box center [190, 135] width 369 height 1171
copy div "If I'm listening and learning from someone but still struggling to influence th…"
click at [358, 220] on icon "Close chat widget" at bounding box center [360, 222] width 8 height 8
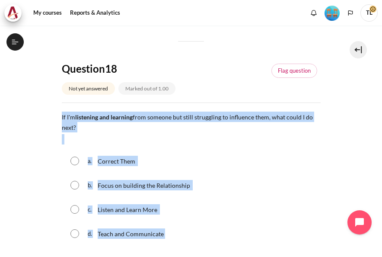
click at [263, 152] on div "a. Correct Them" at bounding box center [191, 160] width 259 height 22
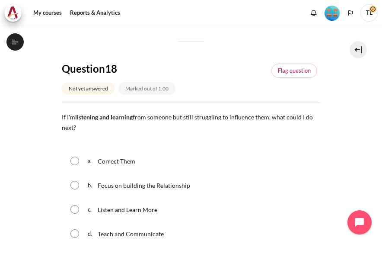
click at [184, 161] on div "a. Correct Them" at bounding box center [191, 160] width 259 height 22
click at [76, 184] on input "Content" at bounding box center [74, 185] width 9 height 9
radio input "true"
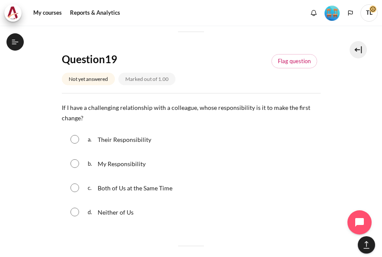
scroll to position [732, 0]
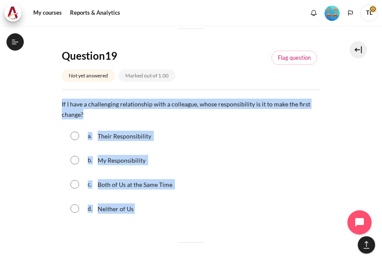
drag, startPoint x: 60, startPoint y: 100, endPoint x: 157, endPoint y: 207, distance: 144.7
copy div "If I have a challenging relationship with a colleague, whose responsibility is …"
click at [79, 160] on div "b. My Responsibility" at bounding box center [191, 160] width 259 height 22
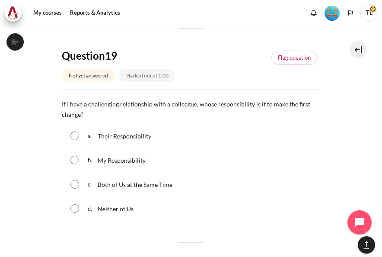
click at [79, 160] on div "b. My Responsibility" at bounding box center [191, 160] width 259 height 22
drag, startPoint x: 79, startPoint y: 160, endPoint x: 73, endPoint y: 161, distance: 5.8
click at [73, 161] on input "Content" at bounding box center [74, 160] width 9 height 9
radio input "true"
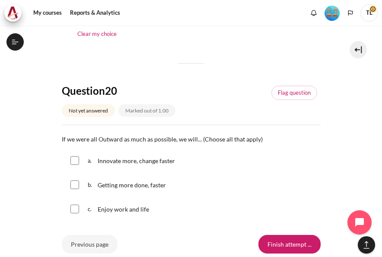
scroll to position [935, 0]
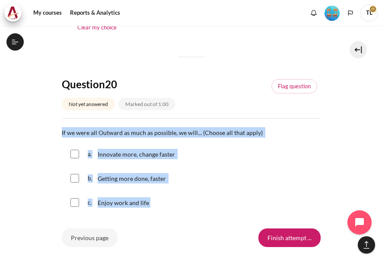
drag, startPoint x: 60, startPoint y: 133, endPoint x: 167, endPoint y: 215, distance: 134.6
copy div "If we were all Outward as much as possible, we will... (Choose all that apply) …"
click at [78, 154] on input "Content" at bounding box center [74, 153] width 9 height 9
checkbox input "true"
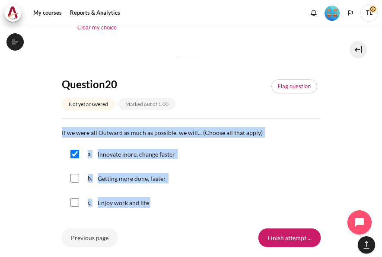
click at [75, 179] on input "Content" at bounding box center [74, 178] width 9 height 9
checkbox input "true"
click at [76, 203] on input "Content" at bounding box center [74, 202] width 9 height 9
checkbox input "true"
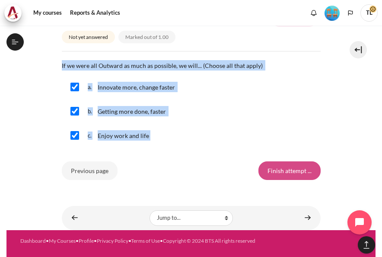
click at [302, 172] on input "Finish attempt ..." at bounding box center [289, 170] width 62 height 18
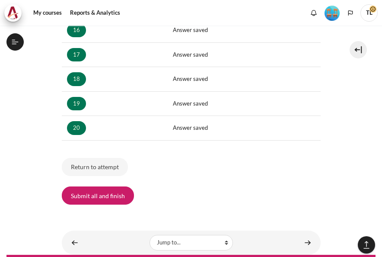
scroll to position [571, 0]
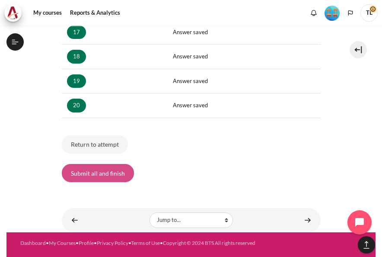
click at [114, 166] on button "Submit all and finish" at bounding box center [98, 173] width 72 height 18
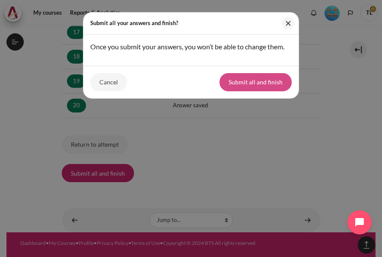
click at [264, 77] on button "Submit all and finish" at bounding box center [255, 82] width 72 height 18
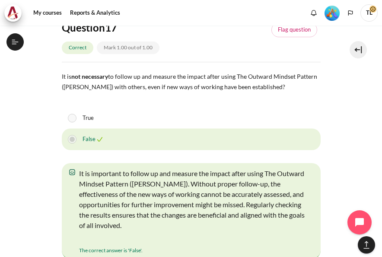
scroll to position [6677, 0]
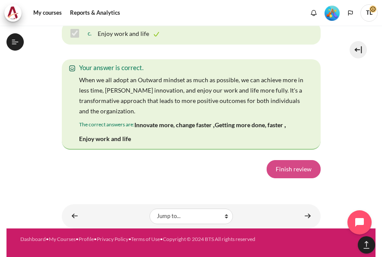
click at [297, 164] on link "Finish review" at bounding box center [294, 169] width 54 height 18
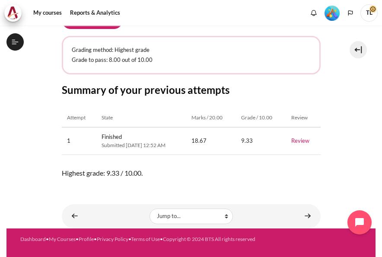
scroll to position [184, 0]
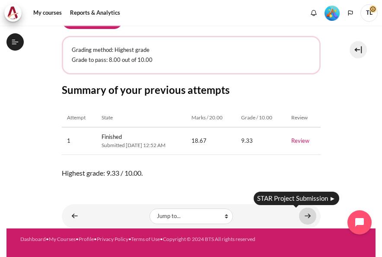
click at [302, 217] on link "Content" at bounding box center [307, 215] width 17 height 17
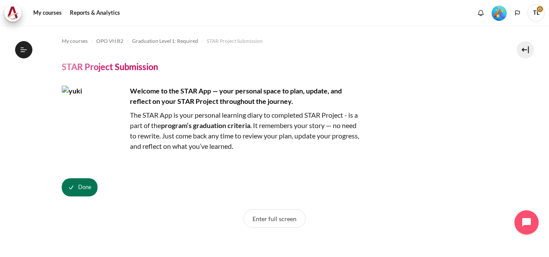
scroll to position [917, 0]
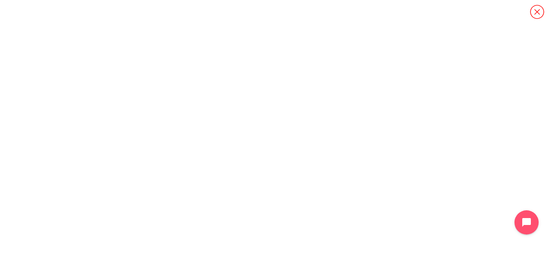
click at [381, 14] on icon "Content" at bounding box center [537, 11] width 15 height 15
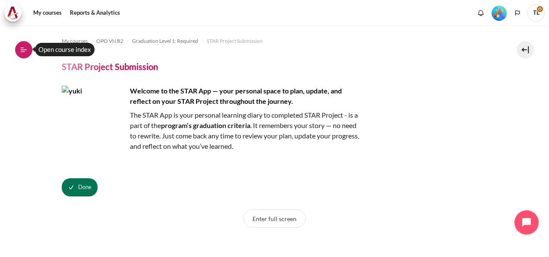
click at [21, 50] on icon at bounding box center [24, 49] width 6 height 0
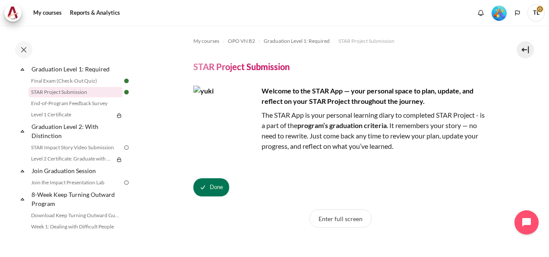
scroll to position [953, 0]
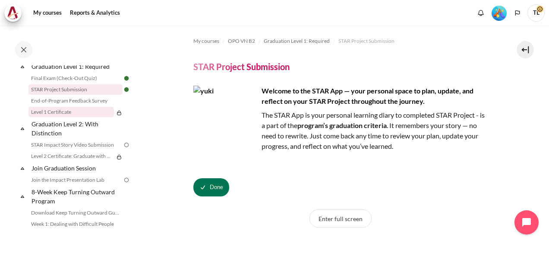
click at [84, 117] on link "Level 1 Certificate" at bounding box center [72, 112] width 86 height 10
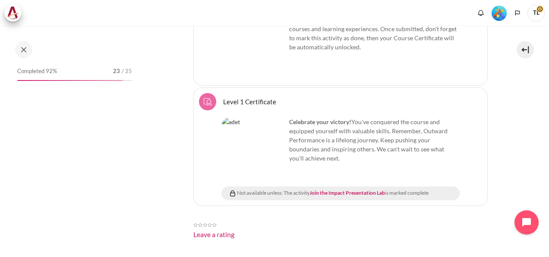
scroll to position [925, 0]
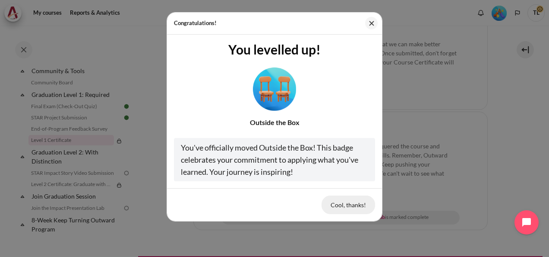
click at [355, 200] on button "Cool, thanks!" at bounding box center [349, 204] width 54 height 18
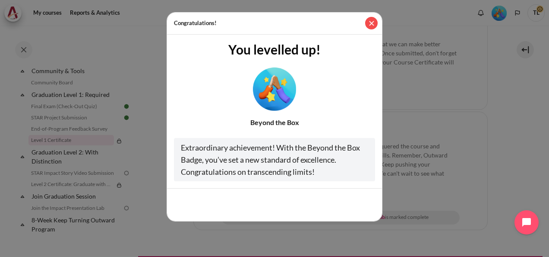
click at [369, 21] on button "Close" at bounding box center [371, 23] width 13 height 13
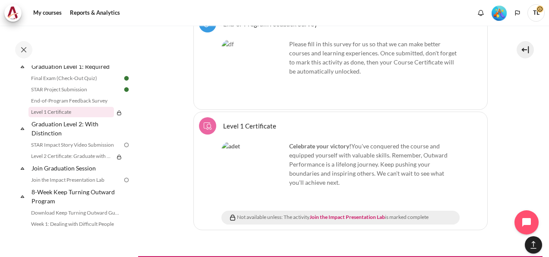
scroll to position [955, 0]
